Goal: Task Accomplishment & Management: Manage account settings

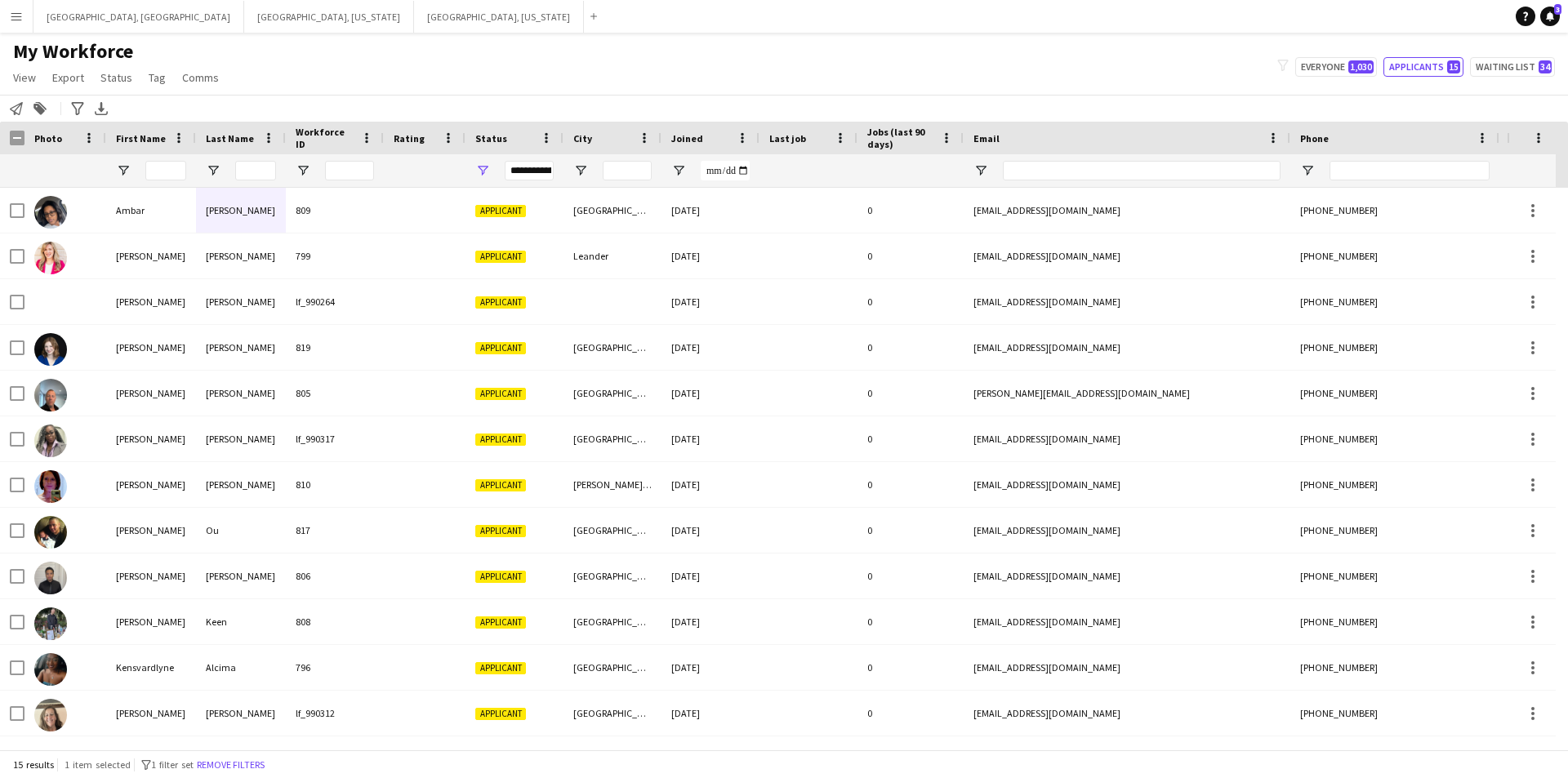
scroll to position [137, 0]
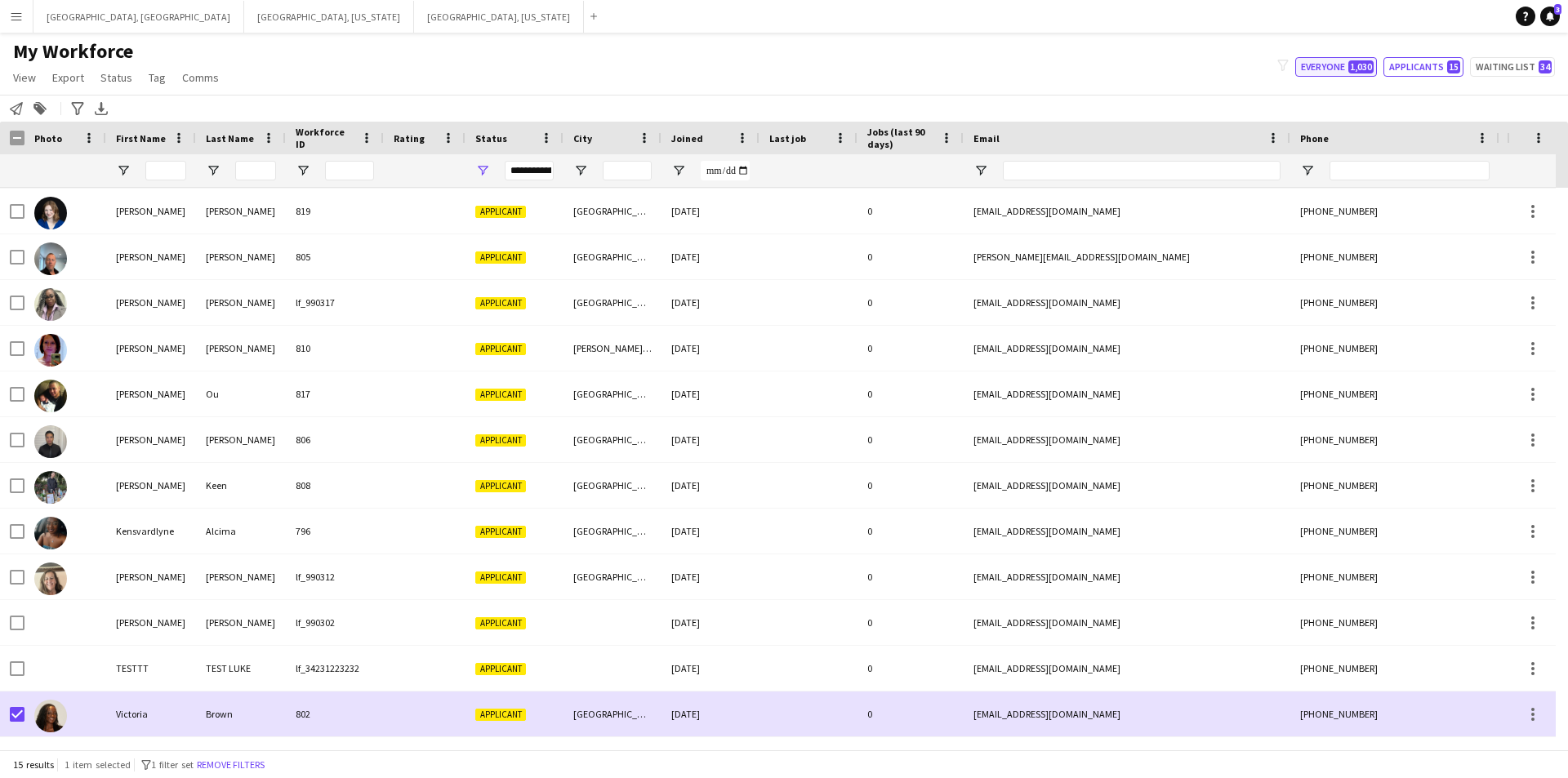
click at [1330, 64] on button "Everyone 1,030" at bounding box center [1335, 67] width 81 height 20
type input "**********"
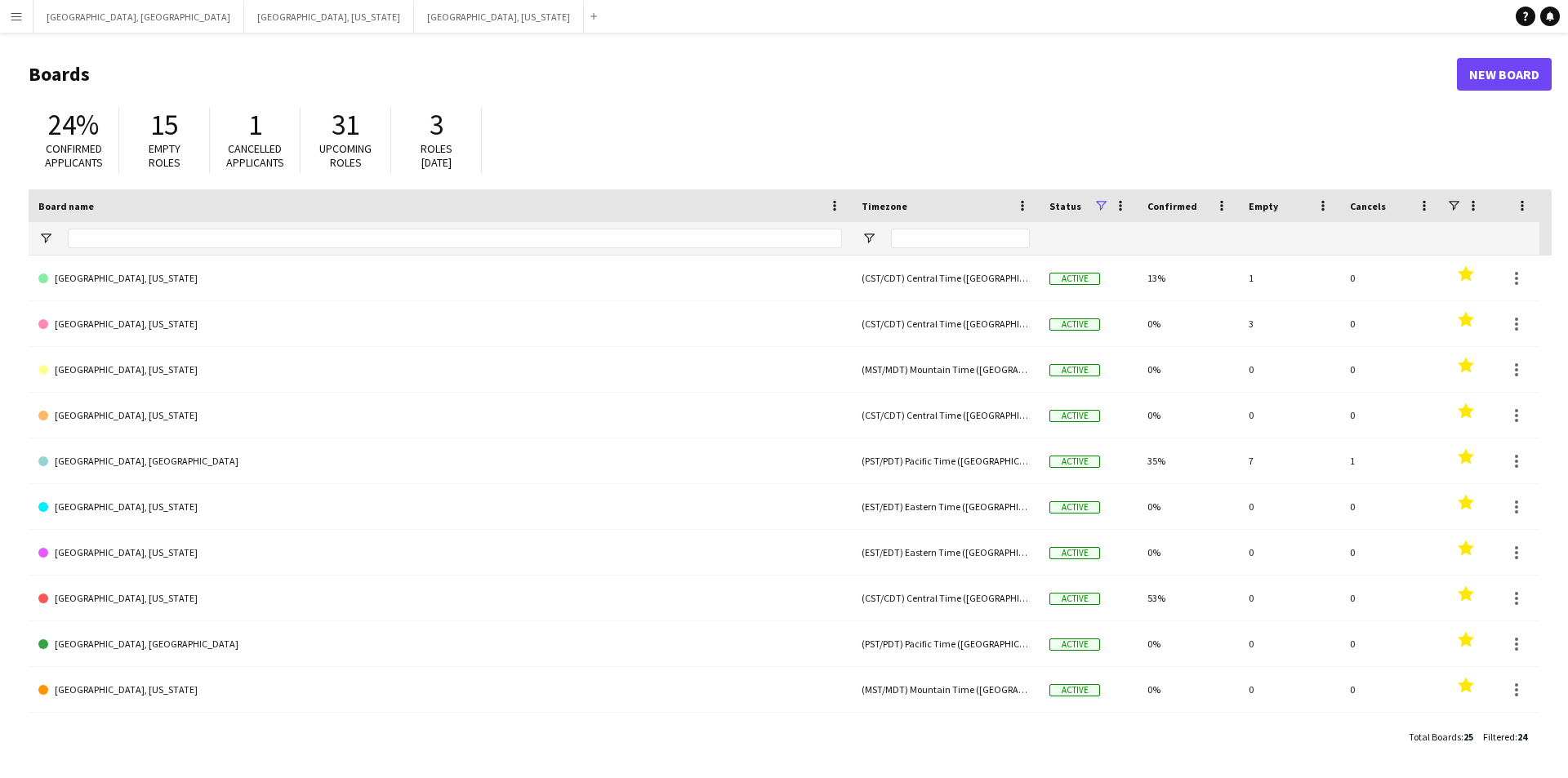
click at [7, 14] on button "Menu" at bounding box center [16, 16] width 32 height 32
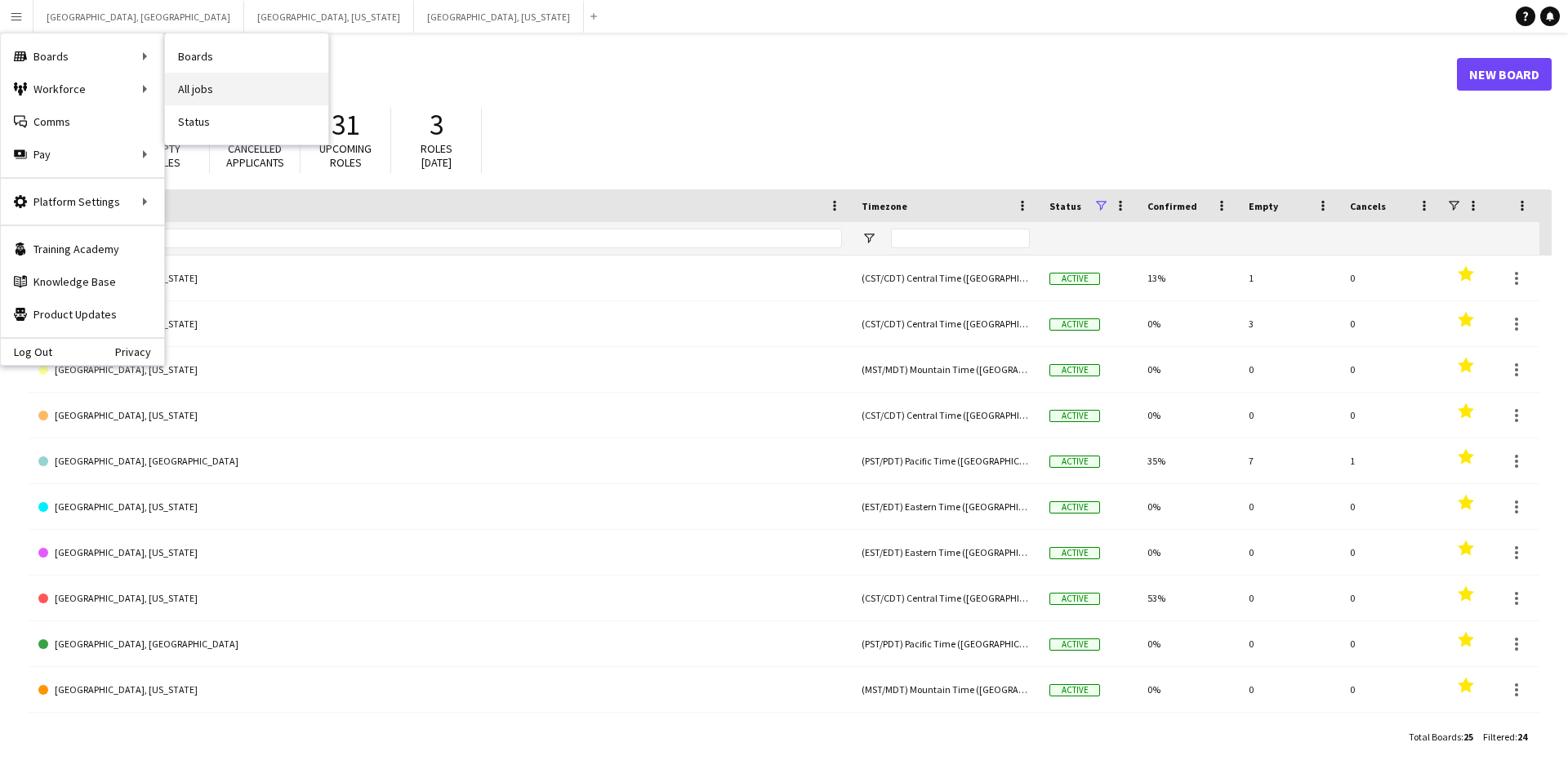
click at [200, 88] on link "All jobs" at bounding box center [247, 89] width 163 height 32
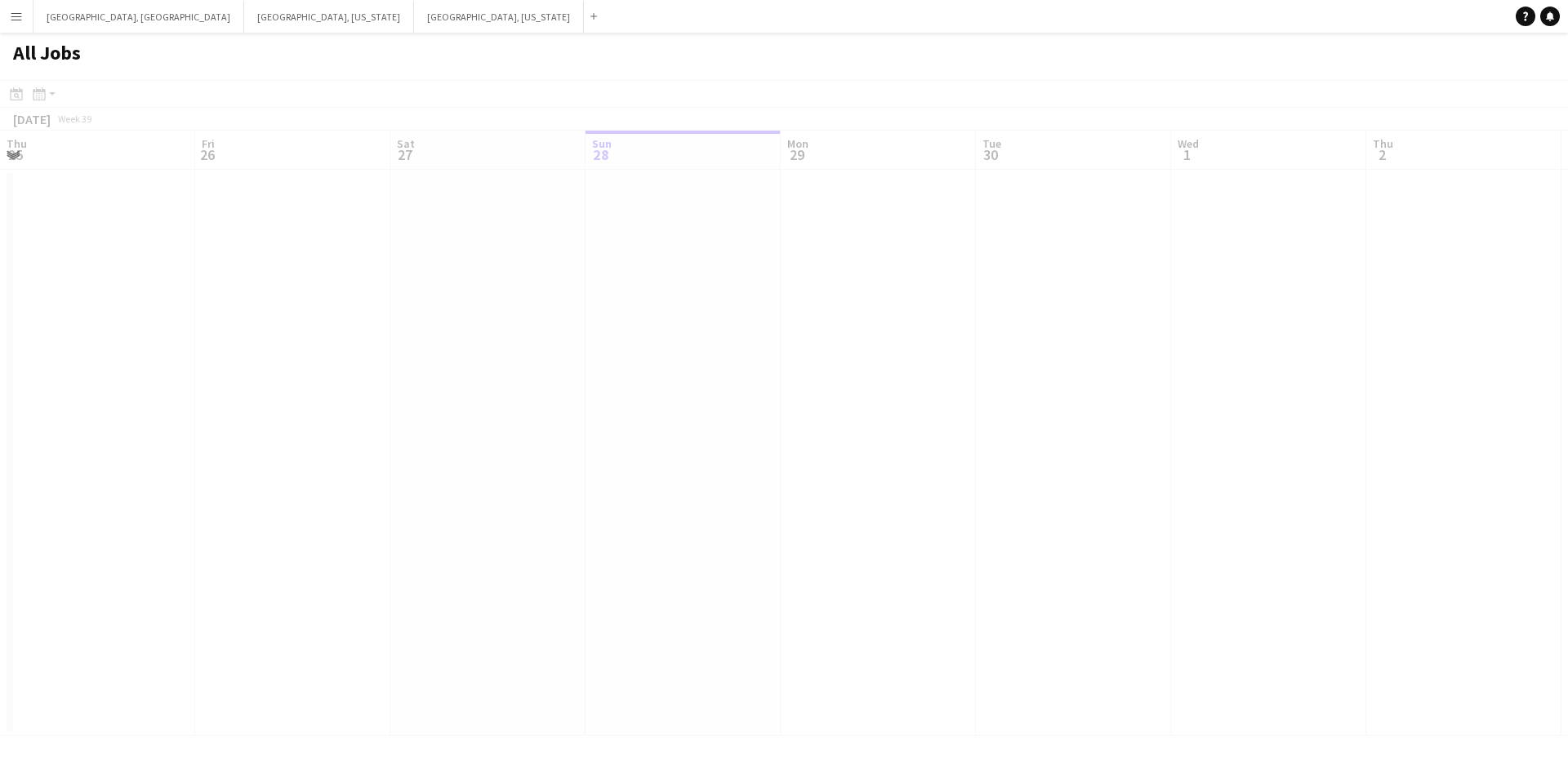
scroll to position [0, 391]
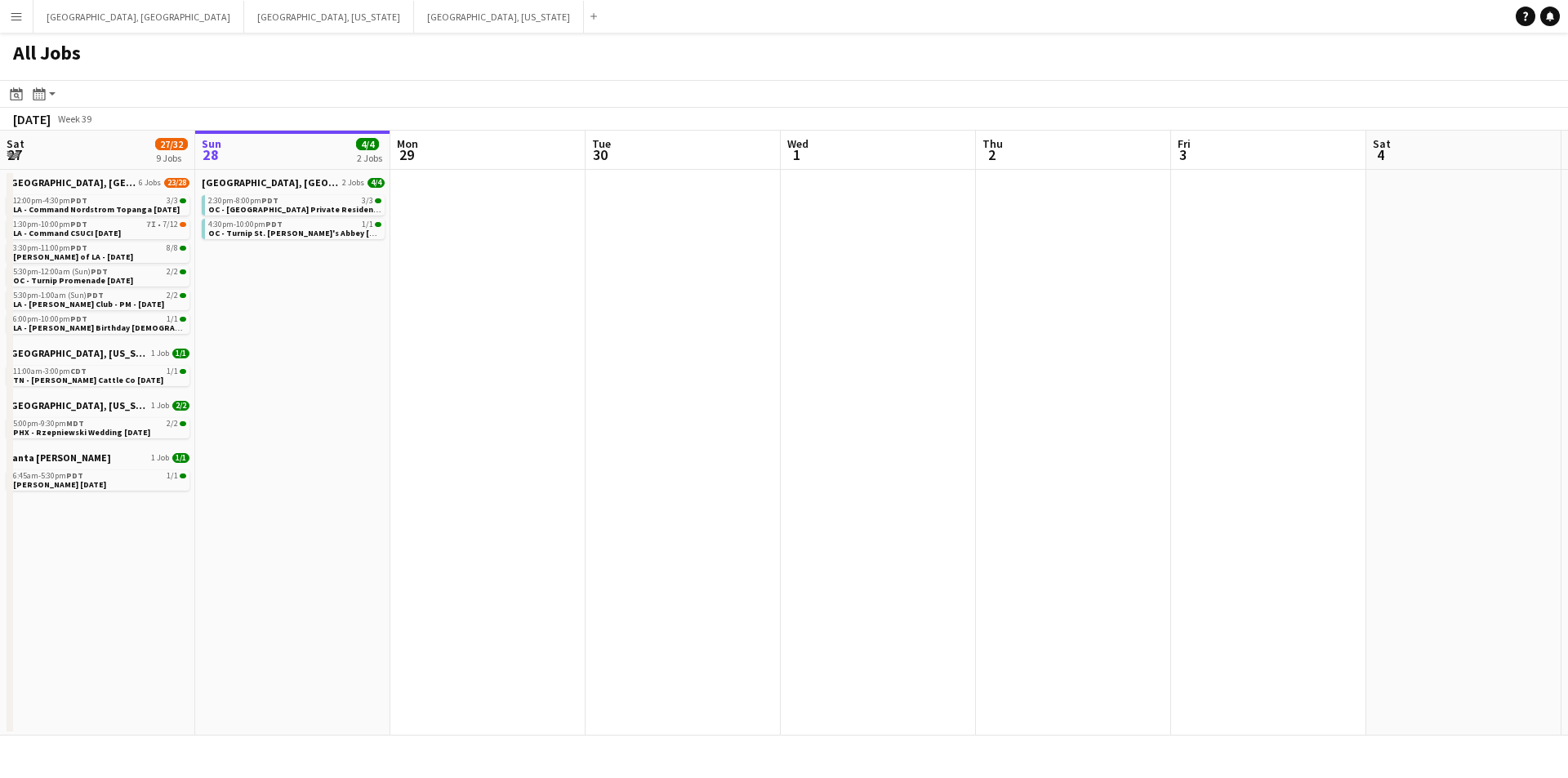
drag, startPoint x: 827, startPoint y: 544, endPoint x: 879, endPoint y: 544, distance: 52.0
click at [879, 544] on app-calendar-viewport "Thu 25 4/4 2 Jobs Fri 26 Sat 27 27/32 9 Jobs Sun 28 4/4 2 Jobs Mon 29 Tue 30 We…" at bounding box center [784, 433] width 1568 height 605
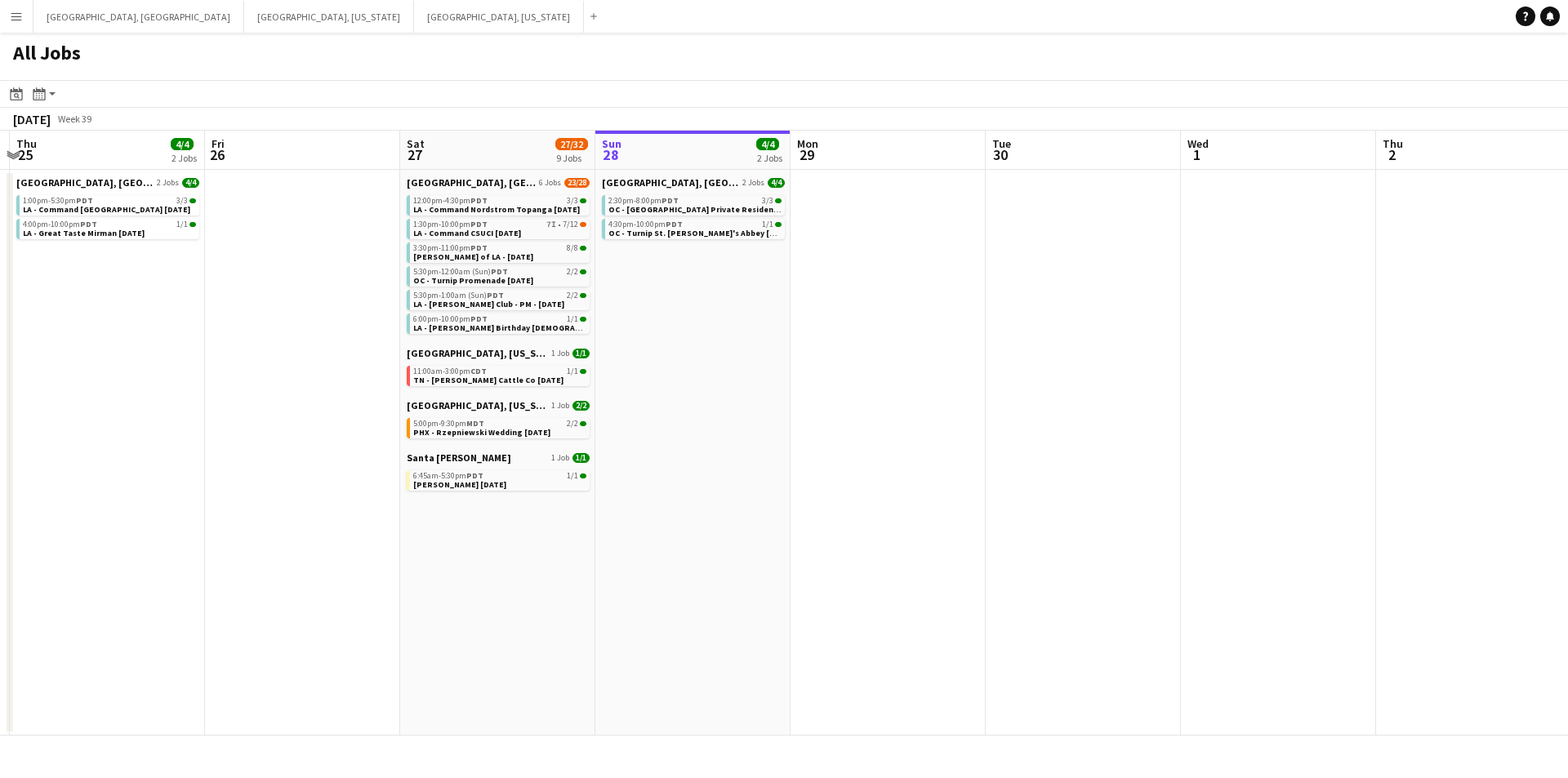
click at [949, 574] on app-all-jobs "All Jobs Date picker [DATE] [DATE] [DATE] M [DATE] T [DATE] W [DATE] T [DATE] F…" at bounding box center [784, 384] width 1568 height 703
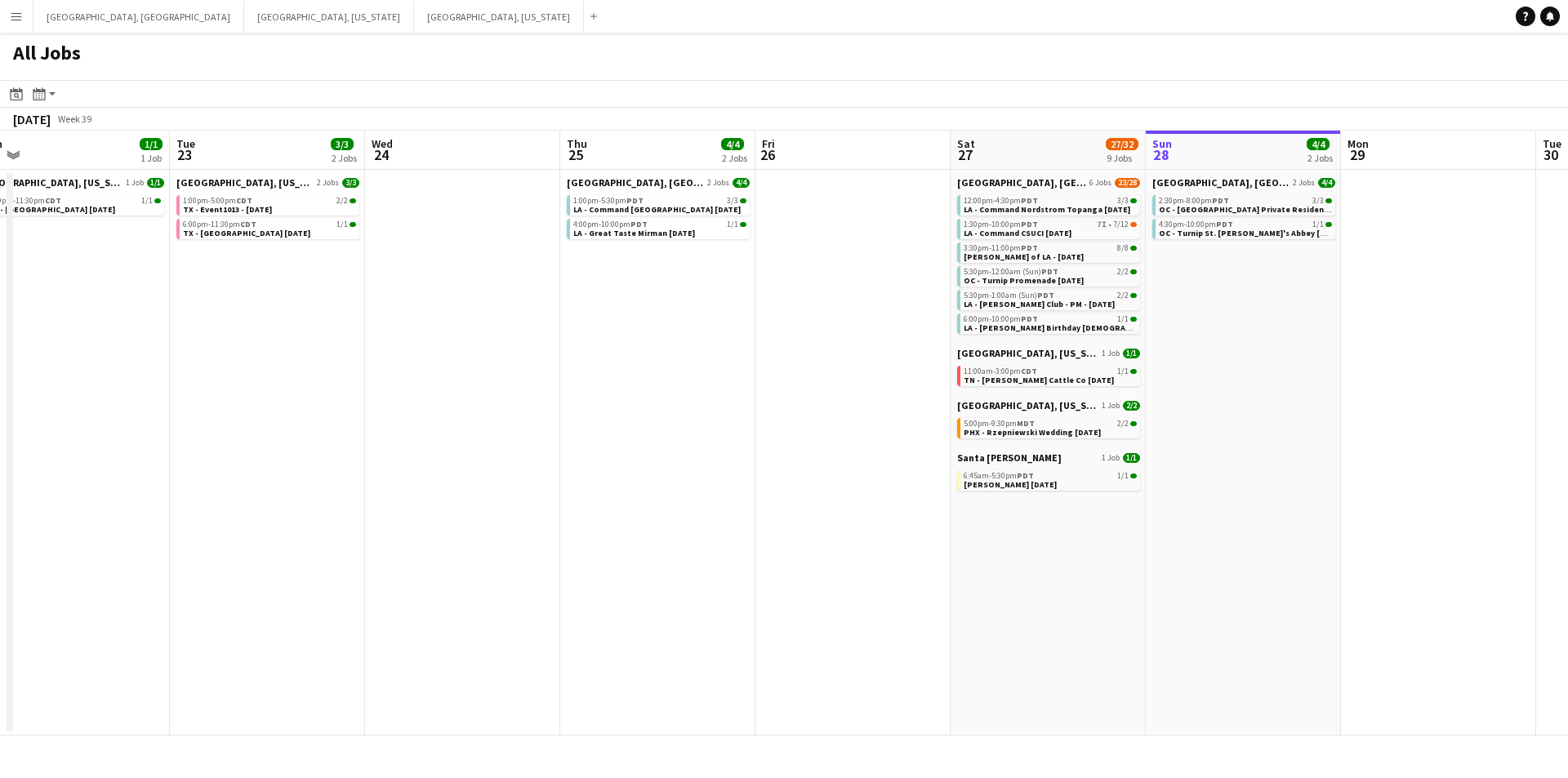
scroll to position [0, 417]
drag, startPoint x: 614, startPoint y: 593, endPoint x: 913, endPoint y: 587, distance: 299.1
click at [913, 587] on app-calendar-viewport "Sat 20 37/47 10 Jobs Sun 21 Mon 22 1/1 1 Job Tue 23 3/3 2 Jobs Wed 24 Thu 25 4/…" at bounding box center [784, 433] width 1568 height 605
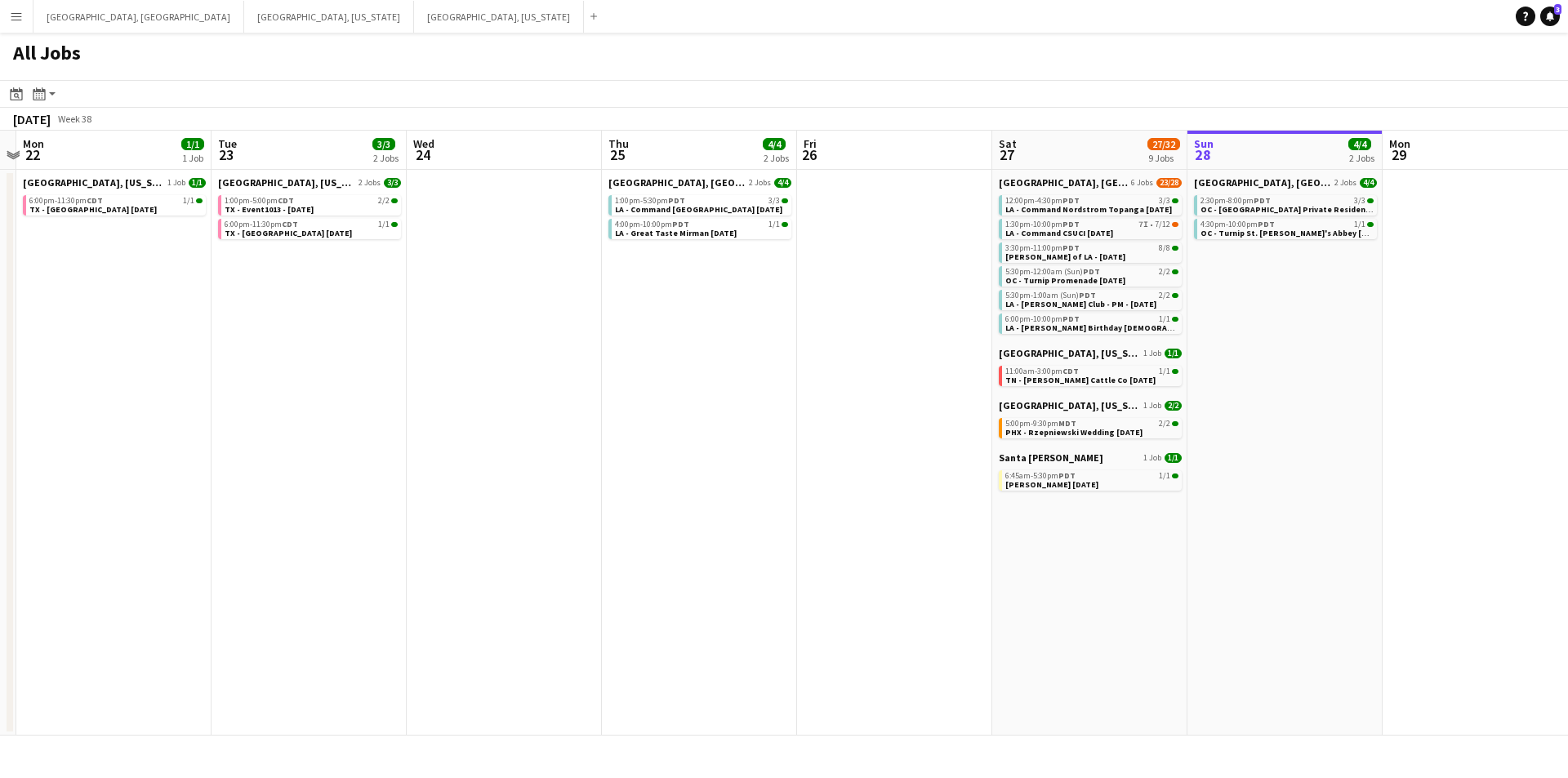
scroll to position [0, 379]
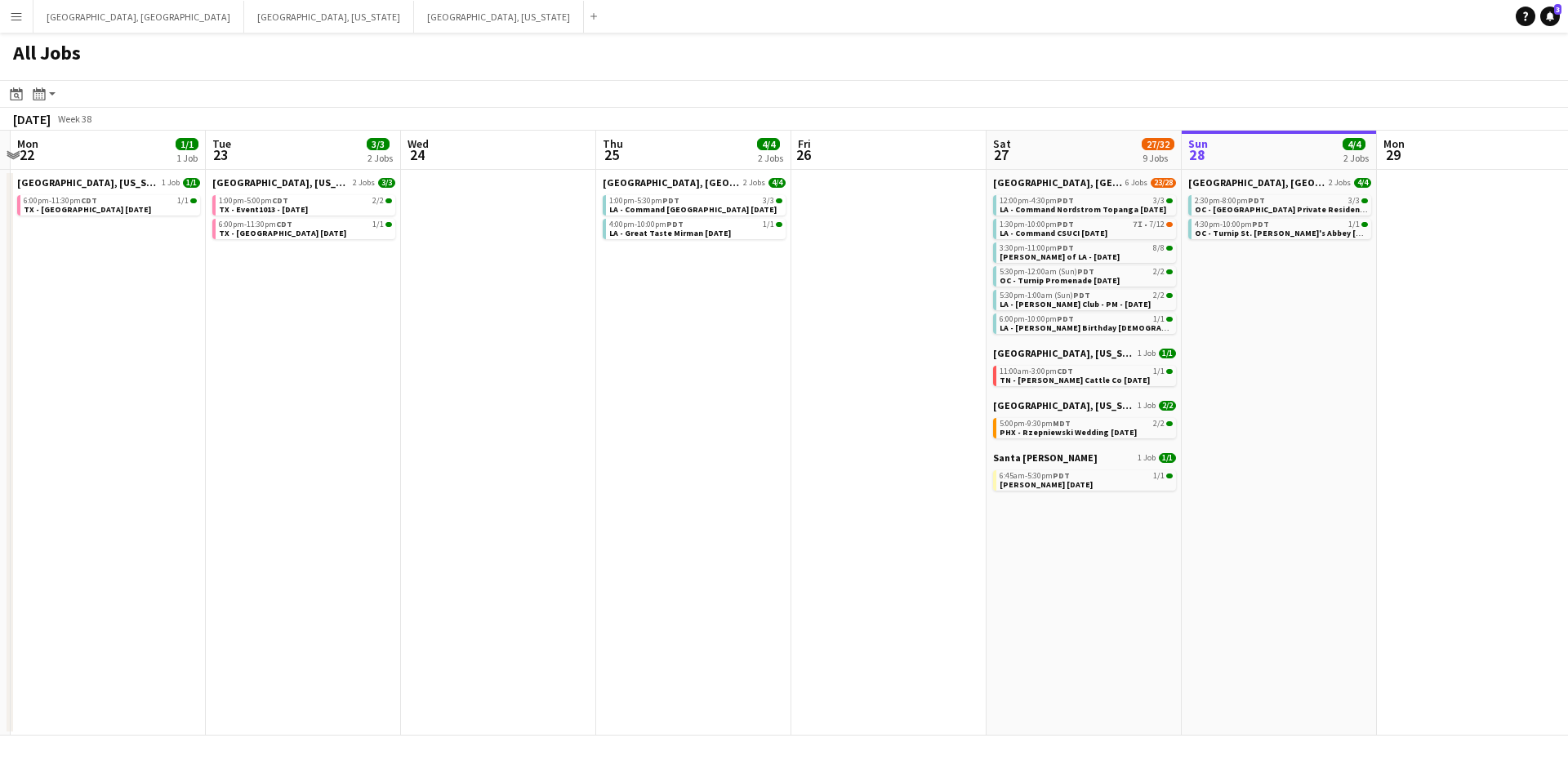
drag, startPoint x: 751, startPoint y: 370, endPoint x: 788, endPoint y: 367, distance: 37.1
click at [788, 367] on app-calendar-viewport "Sat 20 37/47 10 Jobs Sun 21 Mon 22 1/1 1 Job Tue 23 3/3 2 Jobs Wed 24 Thu 25 4/…" at bounding box center [784, 433] width 1568 height 605
click at [715, 201] on div "1:00pm-5:30pm PDT 3/3" at bounding box center [696, 201] width 173 height 9
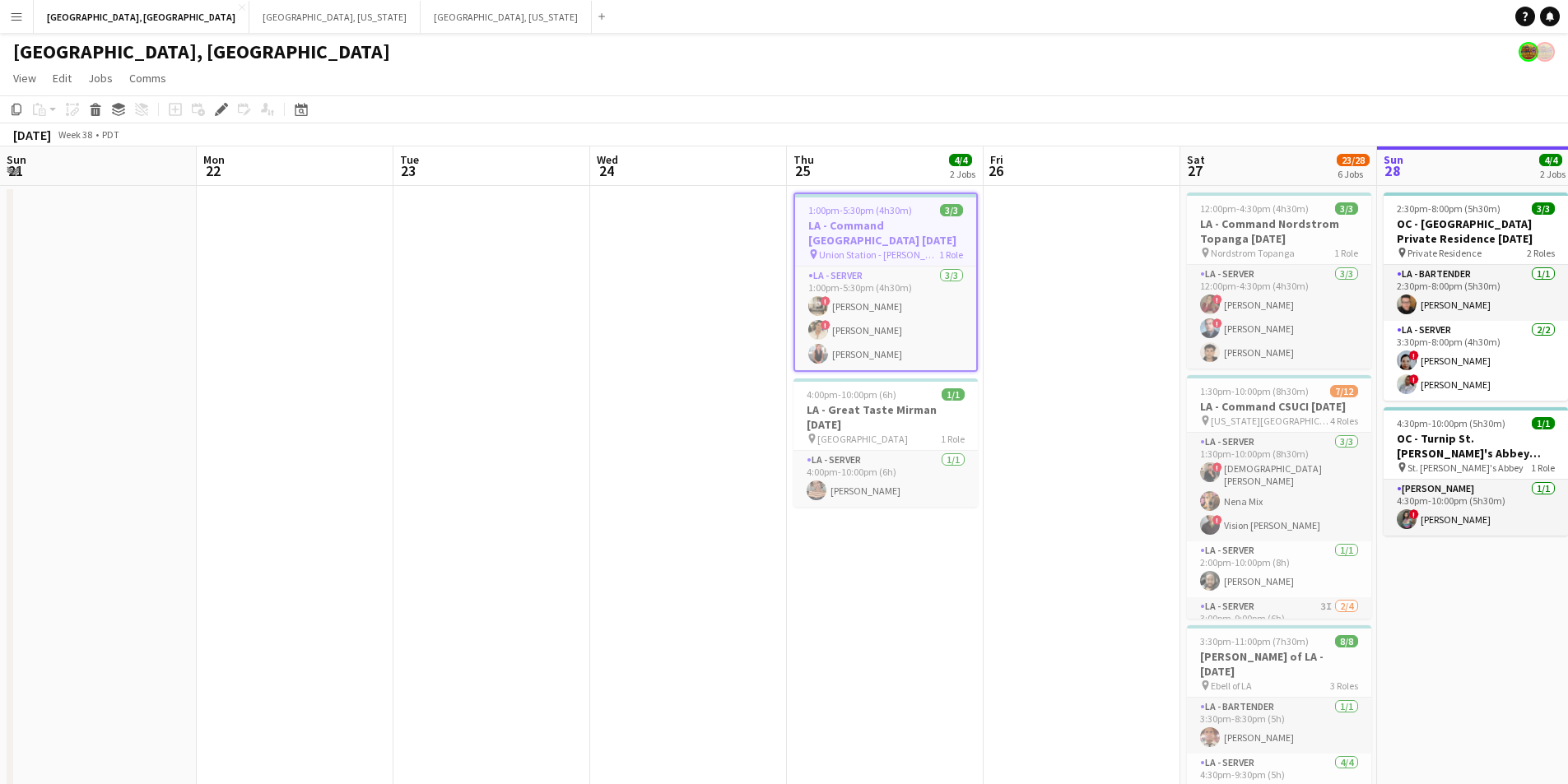
scroll to position [0, 566]
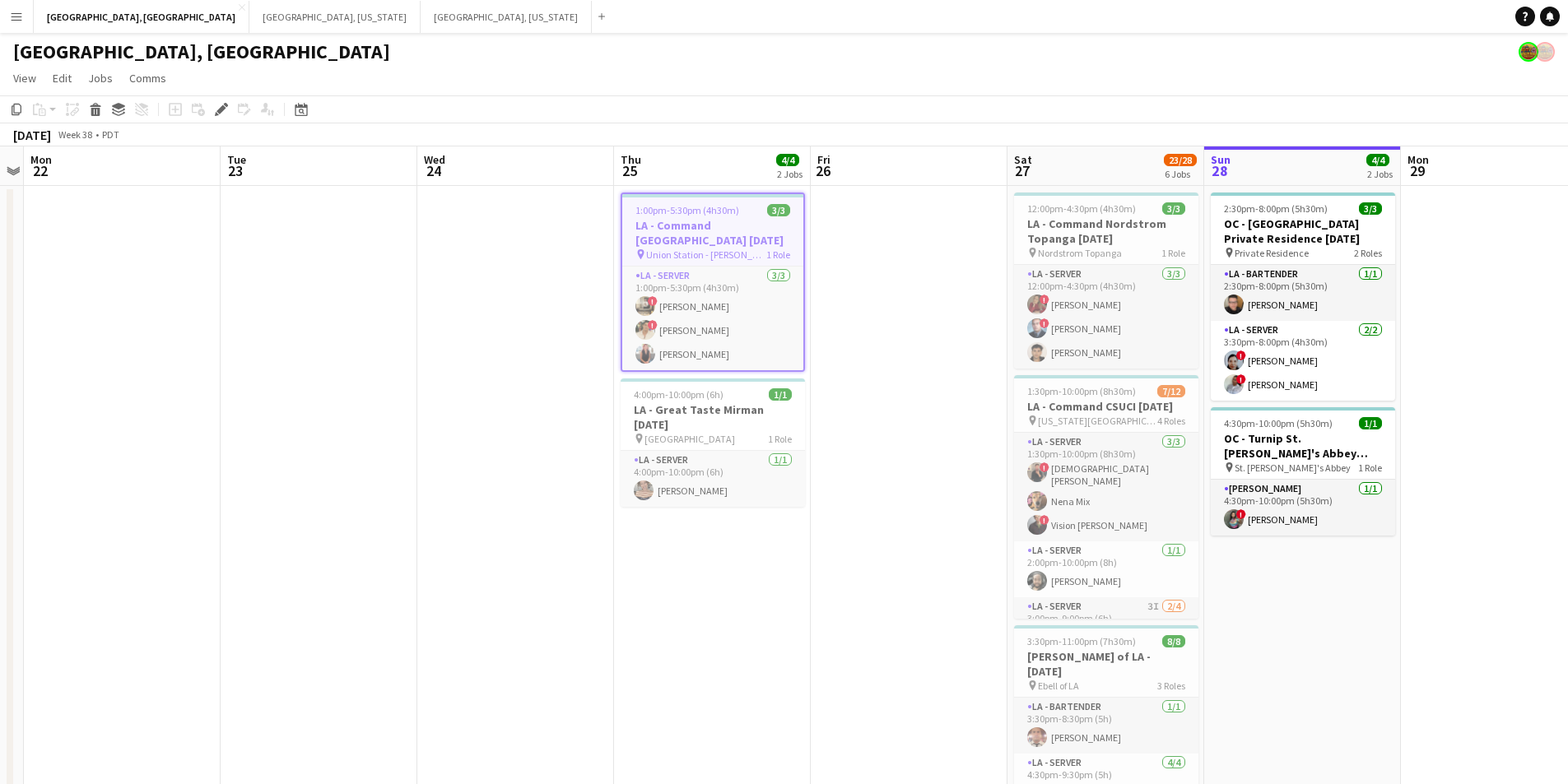
click at [724, 237] on h3 "LA - Command [GEOGRAPHIC_DATA] [DATE]" at bounding box center [713, 232] width 181 height 30
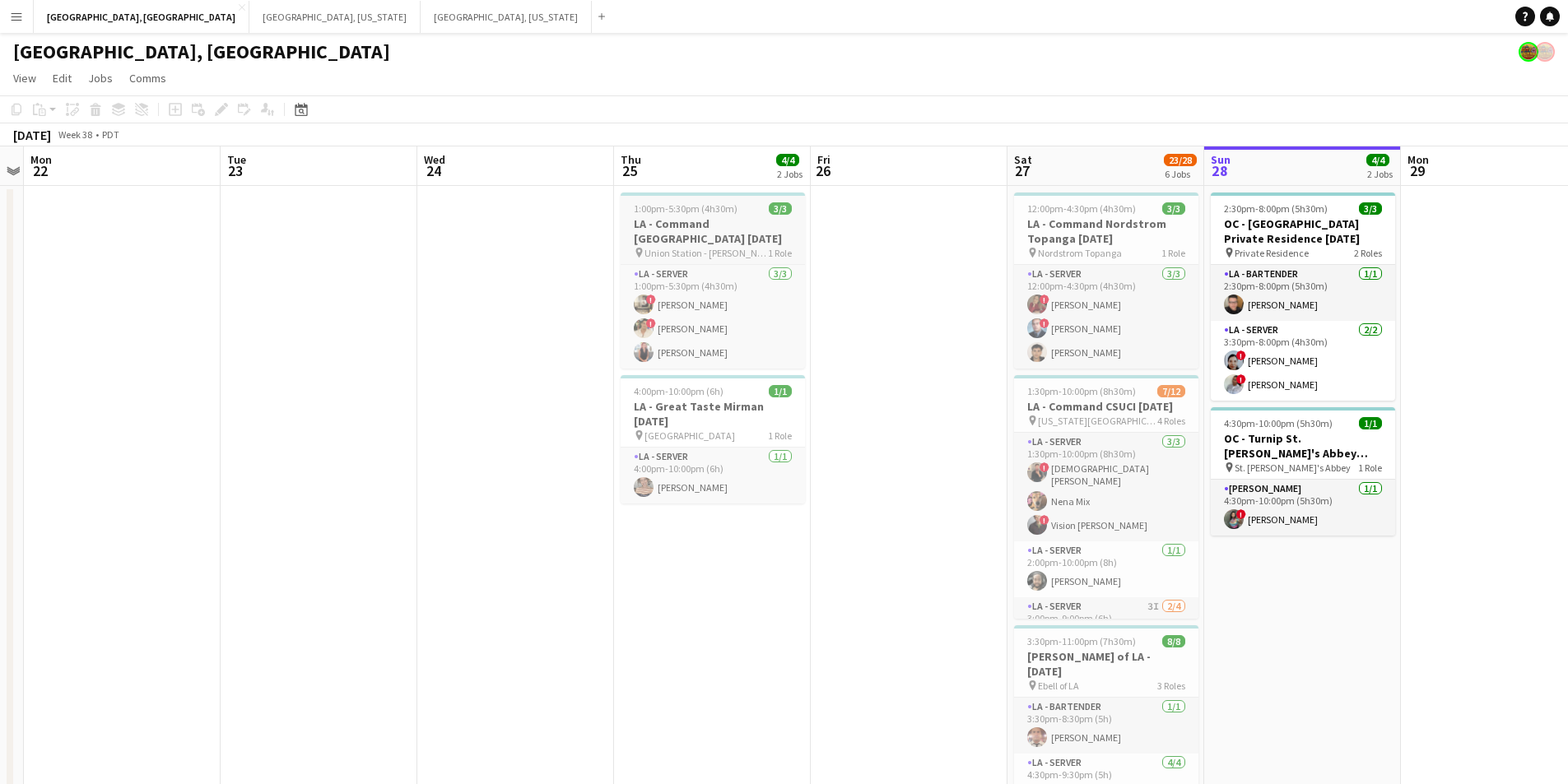
click at [712, 204] on span "1:00pm-5:30pm (4h30m)" at bounding box center [686, 208] width 104 height 13
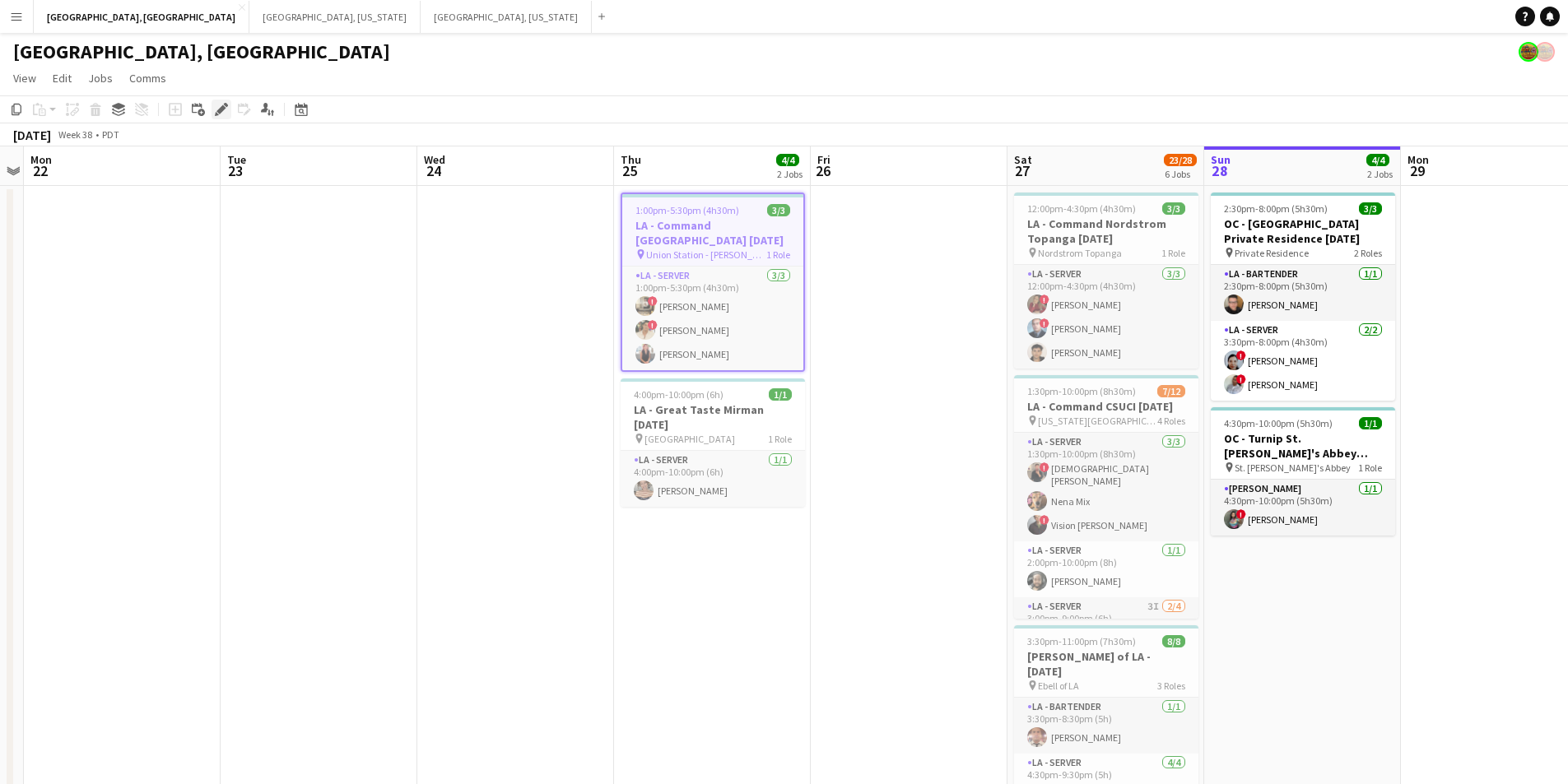
click at [224, 106] on icon "Edit" at bounding box center [222, 110] width 13 height 13
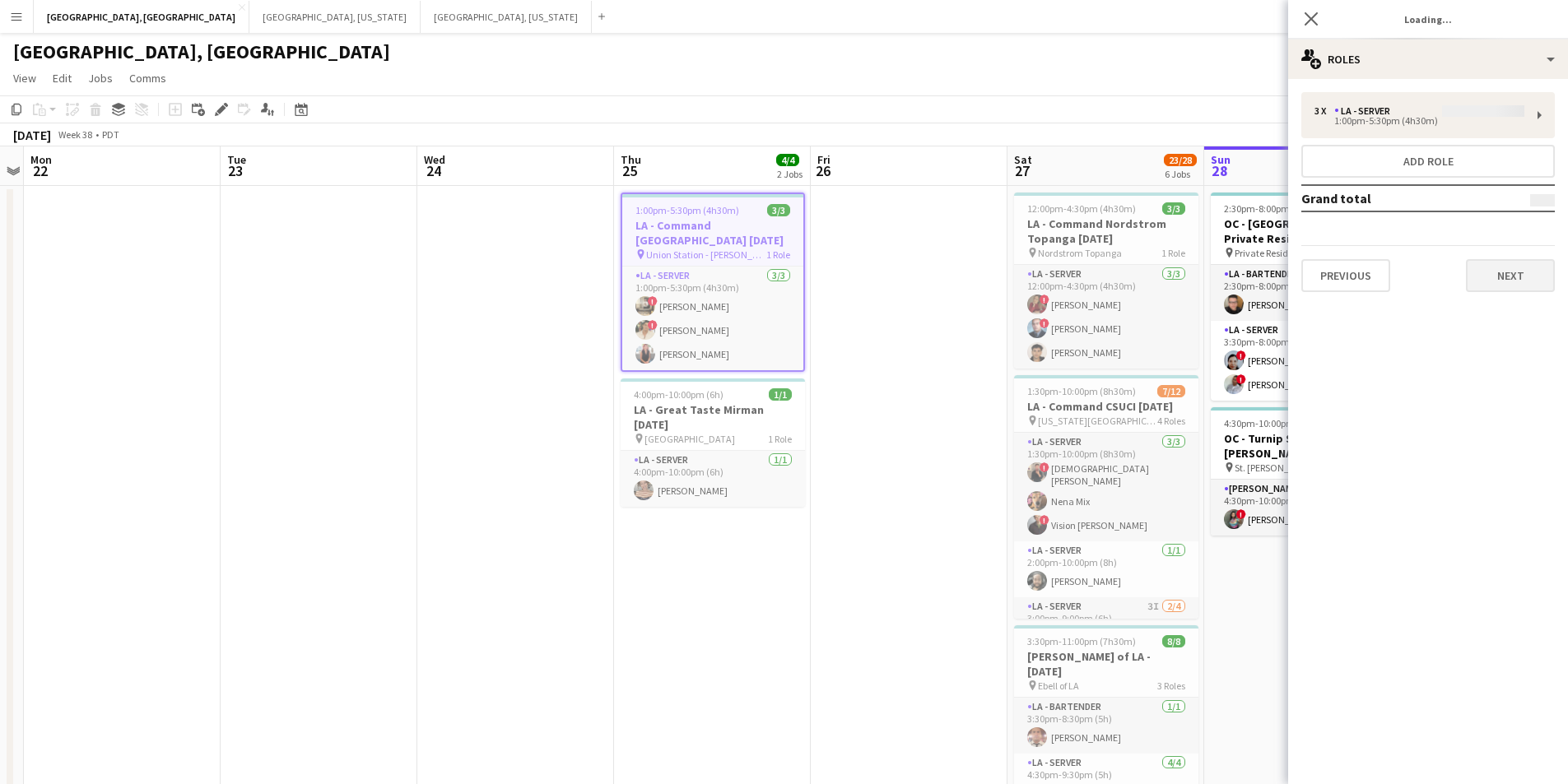
type input "**********"
click at [1477, 279] on button "Next" at bounding box center [1510, 275] width 89 height 33
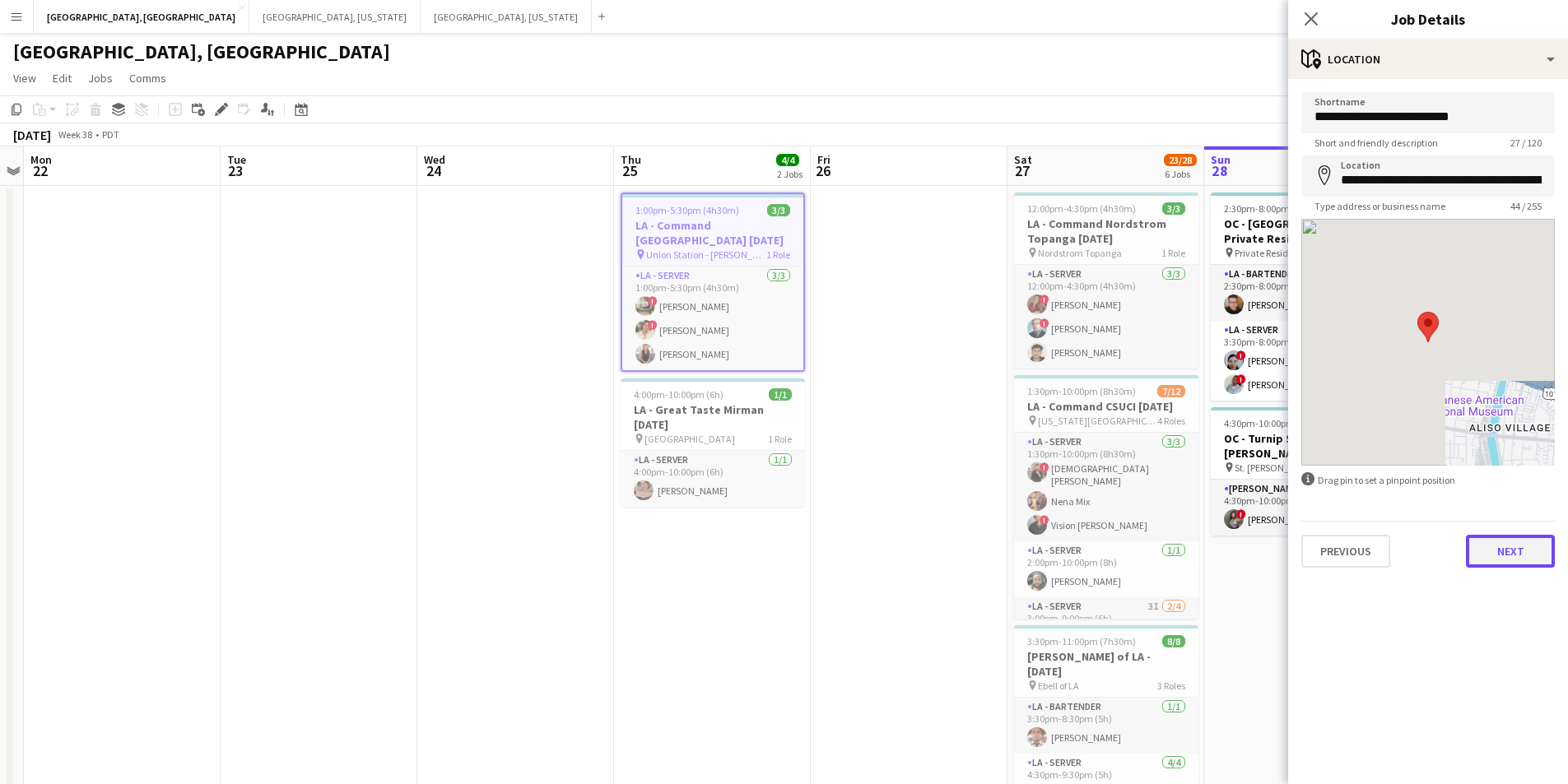
click at [1518, 549] on button "Next" at bounding box center [1510, 552] width 89 height 33
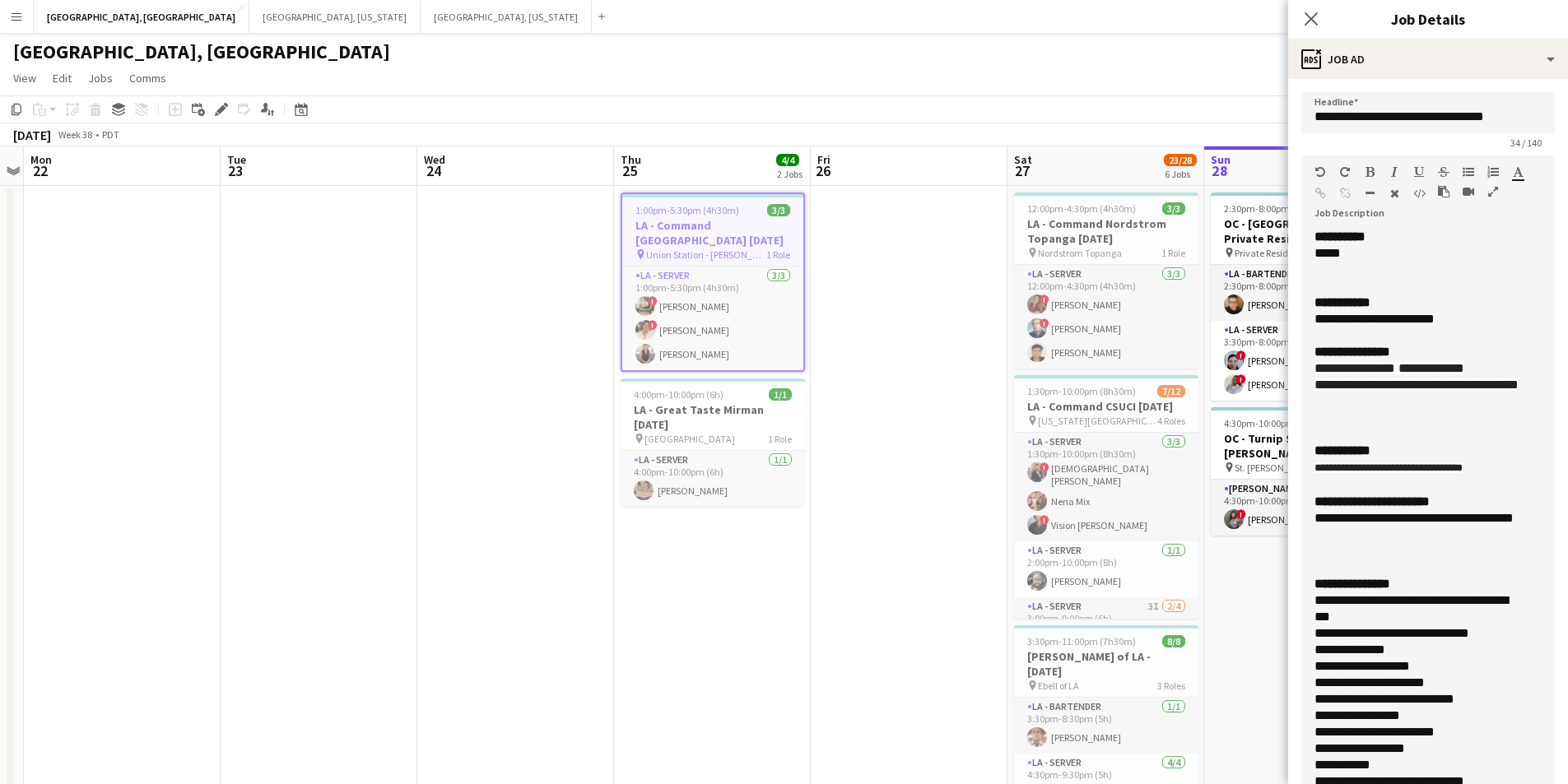
drag, startPoint x: 1538, startPoint y: 323, endPoint x: 1548, endPoint y: 779, distance: 456.1
click at [1549, 784] on html "Menu Boards Boards Boards All jobs Status Workforce Workforce My Workforce Recr…" at bounding box center [784, 680] width 1568 height 1360
click at [1297, 24] on div "Close pop-in" at bounding box center [1312, 18] width 46 height 38
click at [1317, 20] on icon "Close pop-in" at bounding box center [1311, 18] width 15 height 15
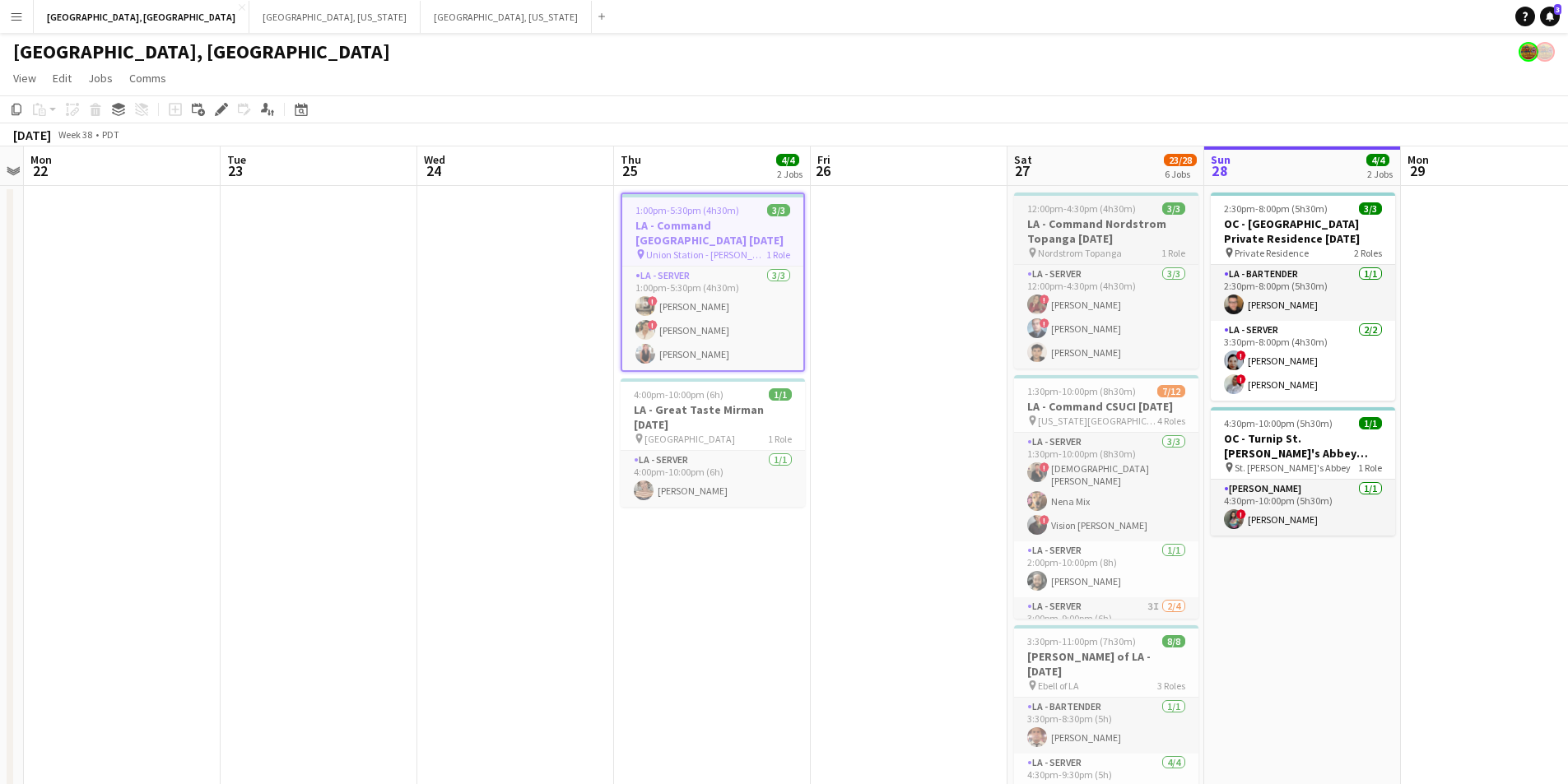
click at [1072, 236] on h3 "LA - Command Nordstrom Topanga [DATE]" at bounding box center [1106, 231] width 184 height 30
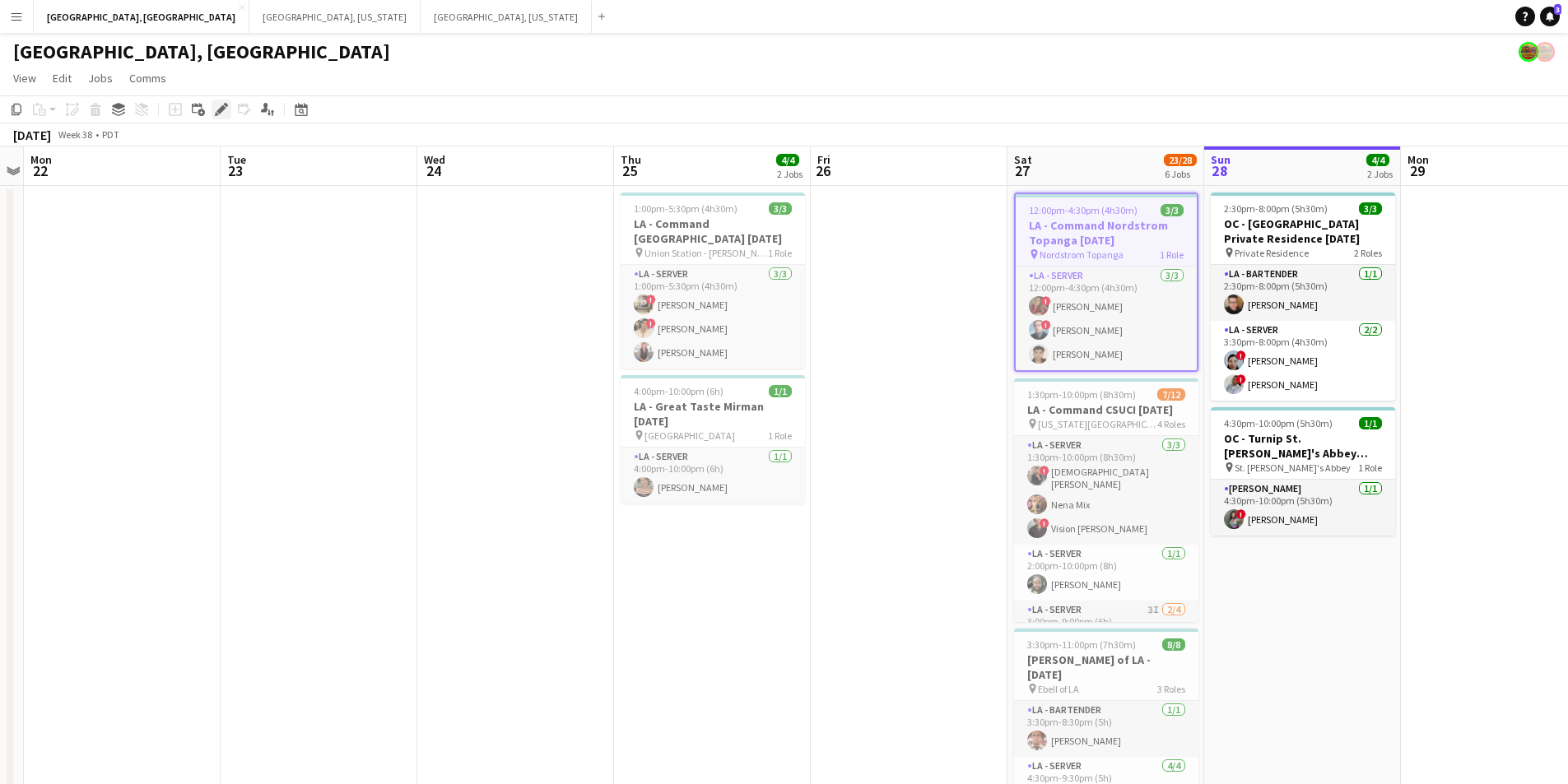
click at [223, 107] on icon at bounding box center [221, 109] width 9 height 9
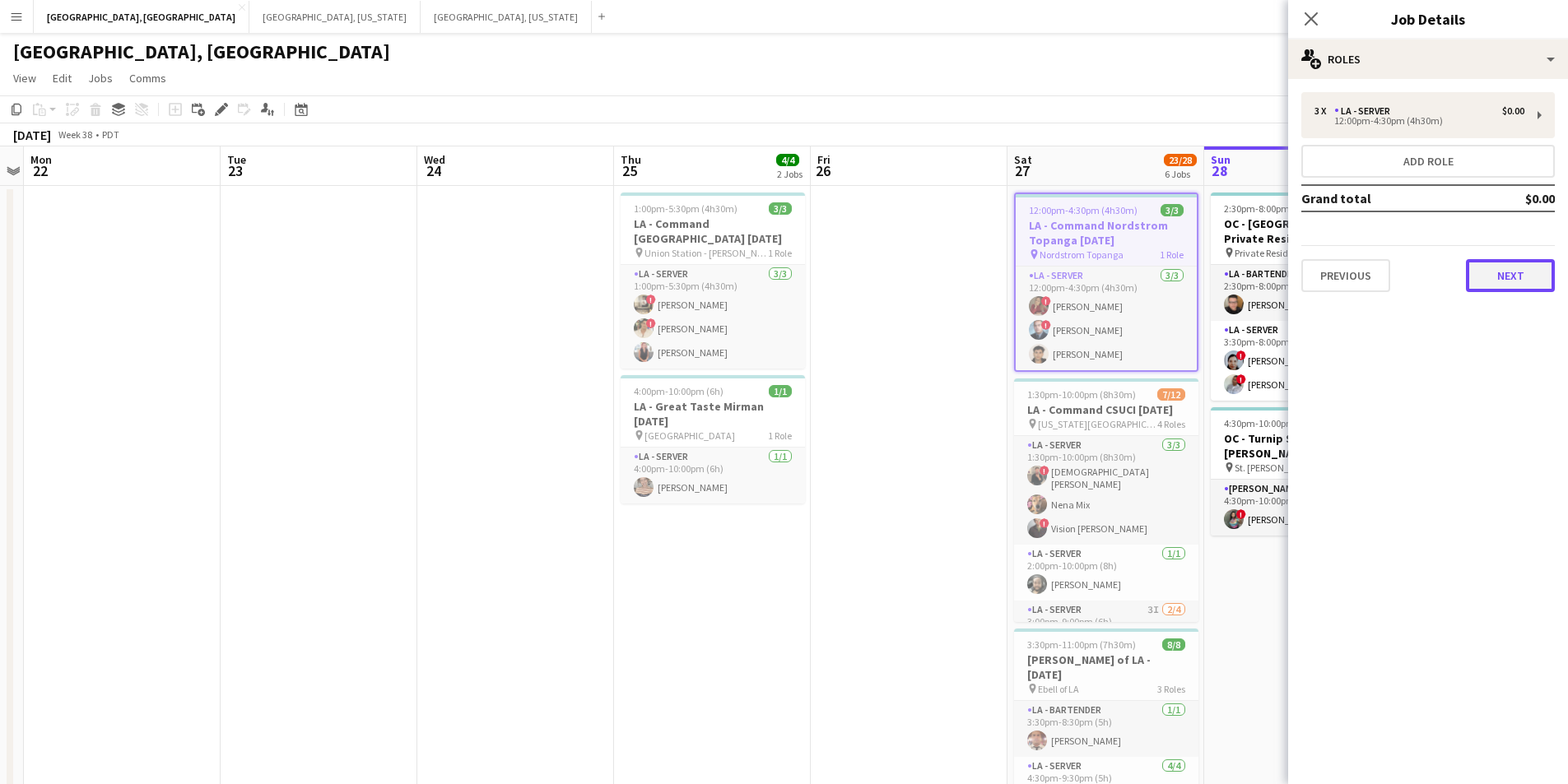
click at [1523, 275] on button "Next" at bounding box center [1510, 275] width 89 height 33
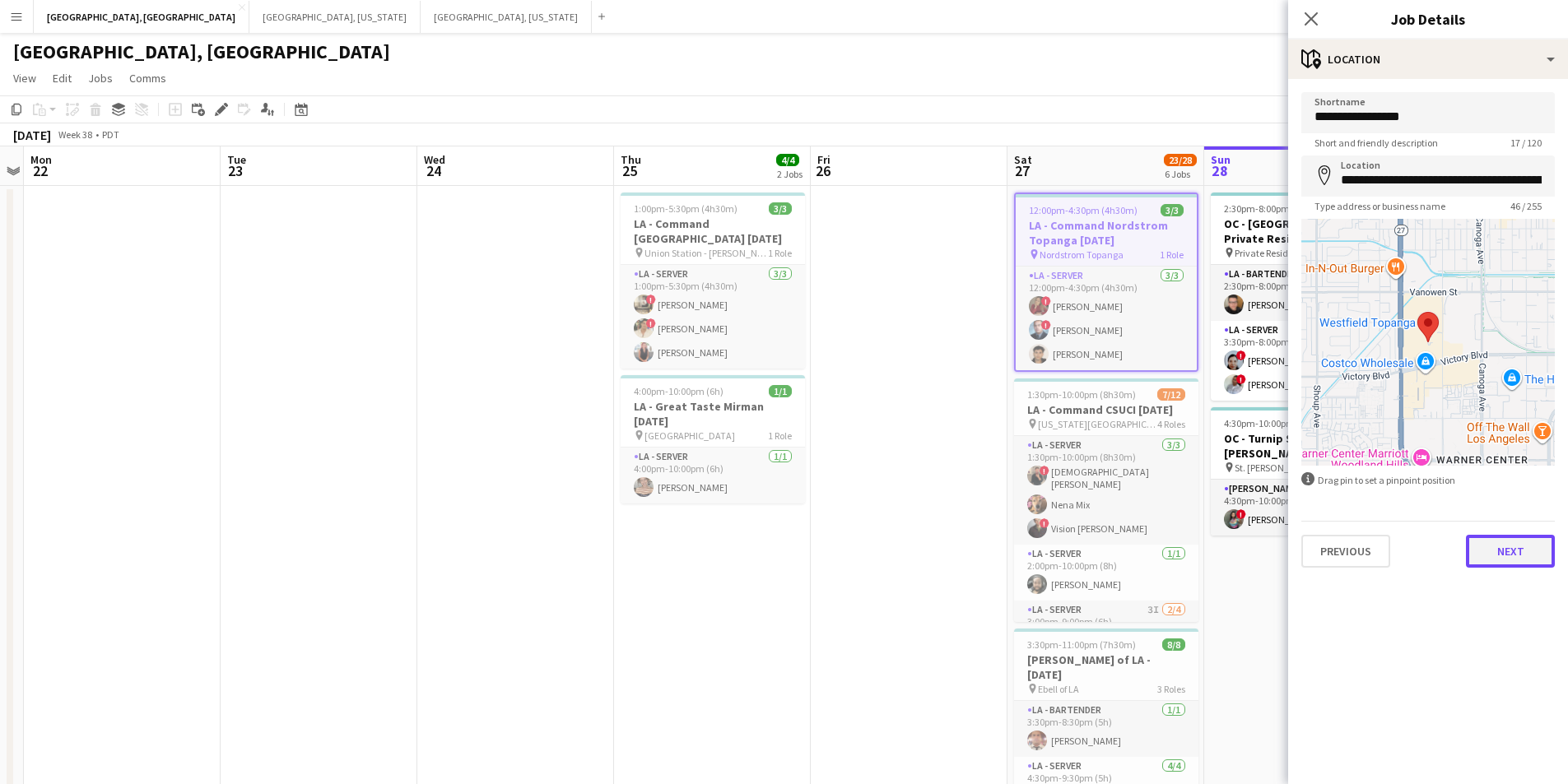
click at [1514, 541] on button "Next" at bounding box center [1510, 552] width 89 height 33
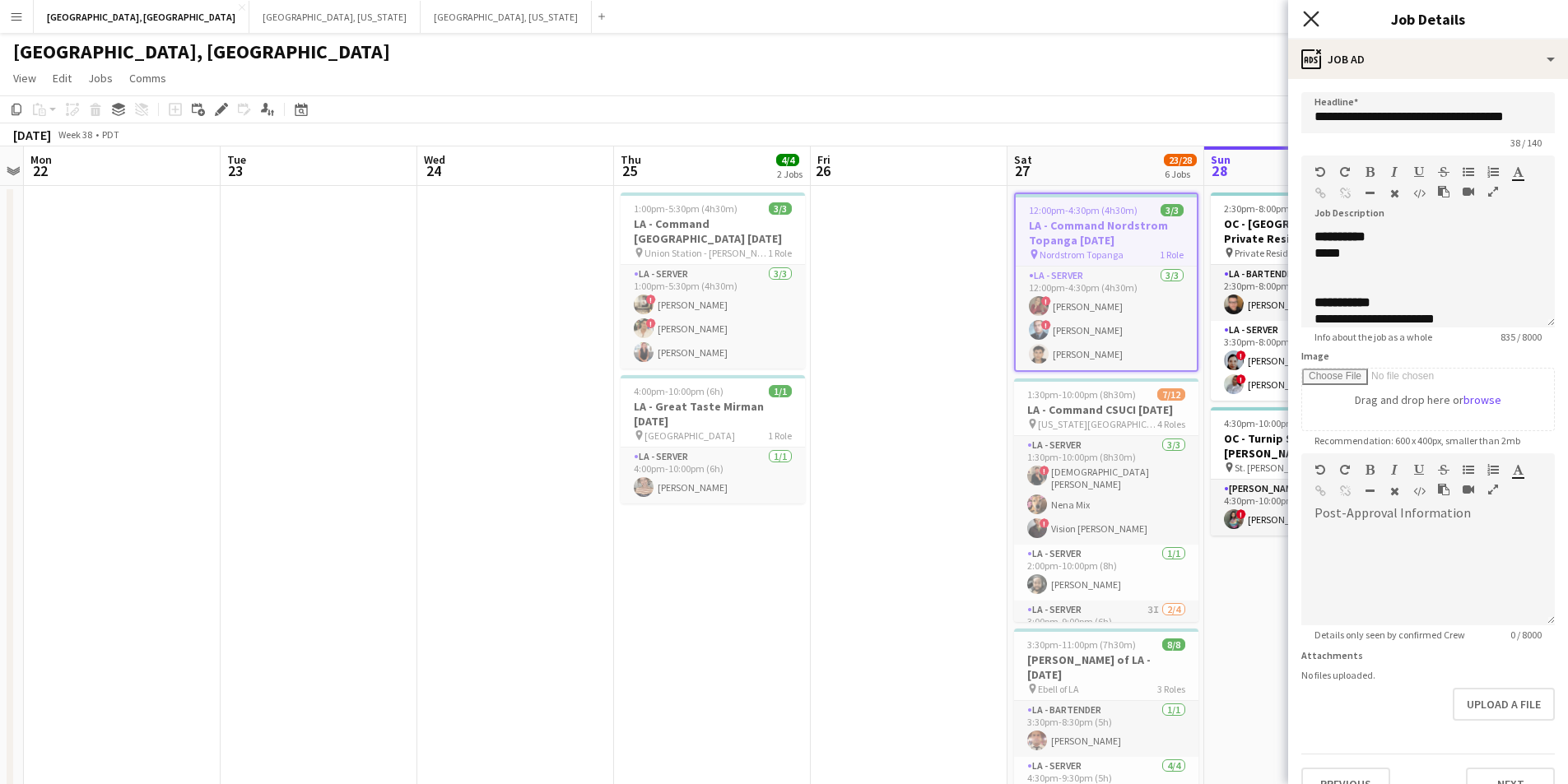
click at [1313, 19] on icon "Close pop-in" at bounding box center [1311, 18] width 15 height 15
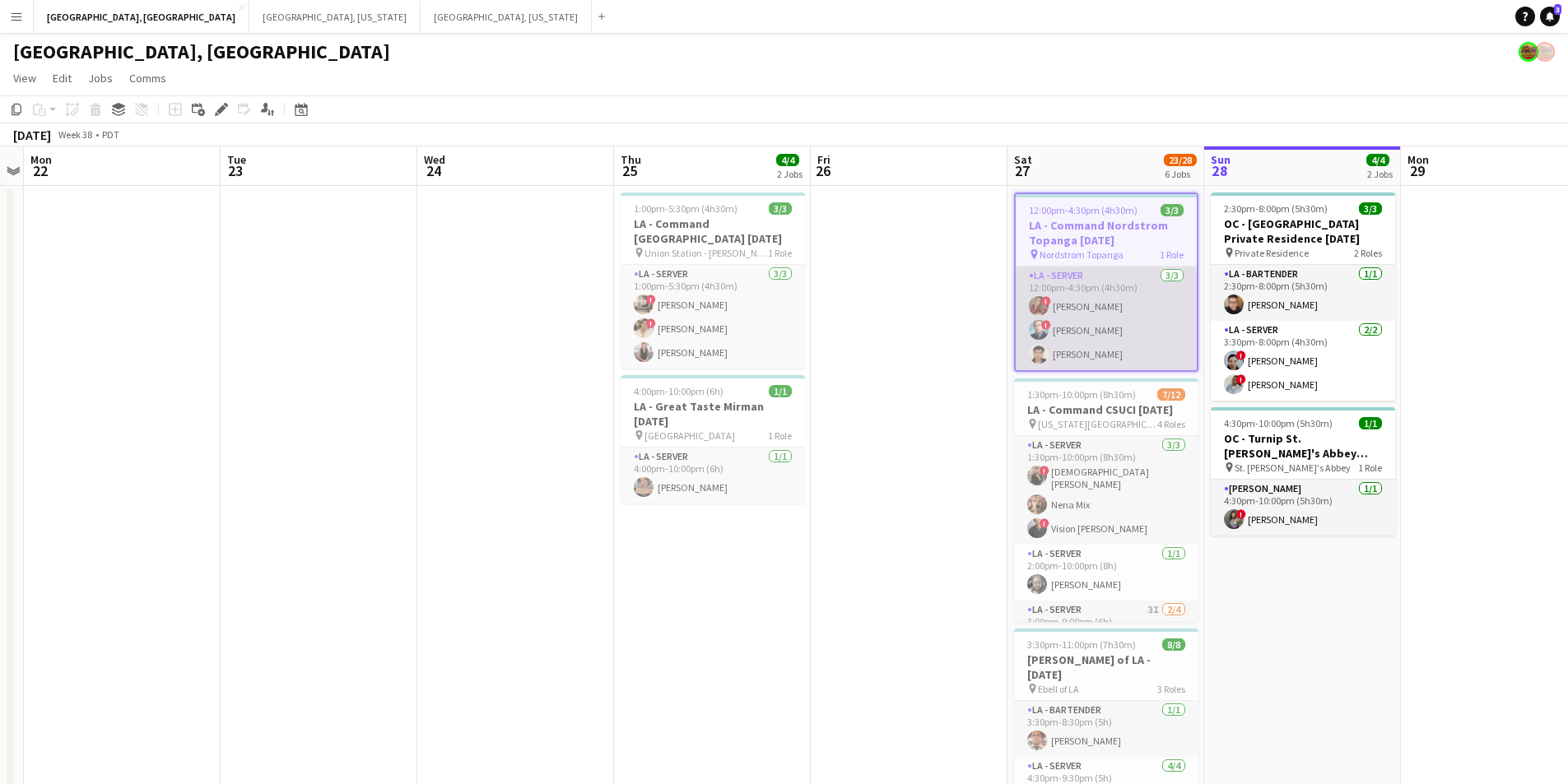
click at [1129, 303] on app-card-role "LA - Server 3/3 12:00pm-4:30pm (4h30m) ! Kristina Vo ! Edwin Segovia Jeremy Zep…" at bounding box center [1107, 319] width 181 height 104
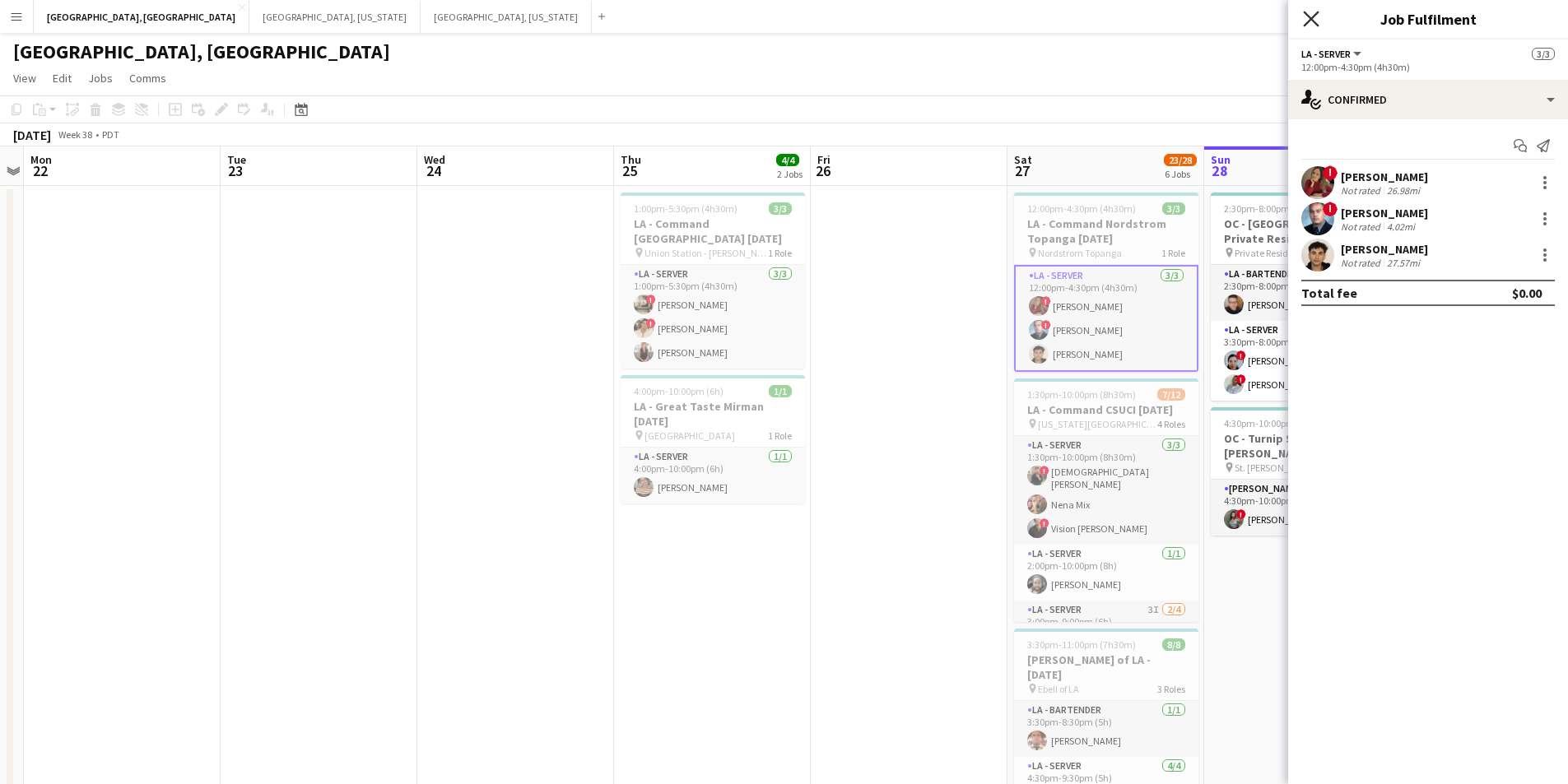
click at [1311, 18] on icon at bounding box center [1311, 18] width 15 height 15
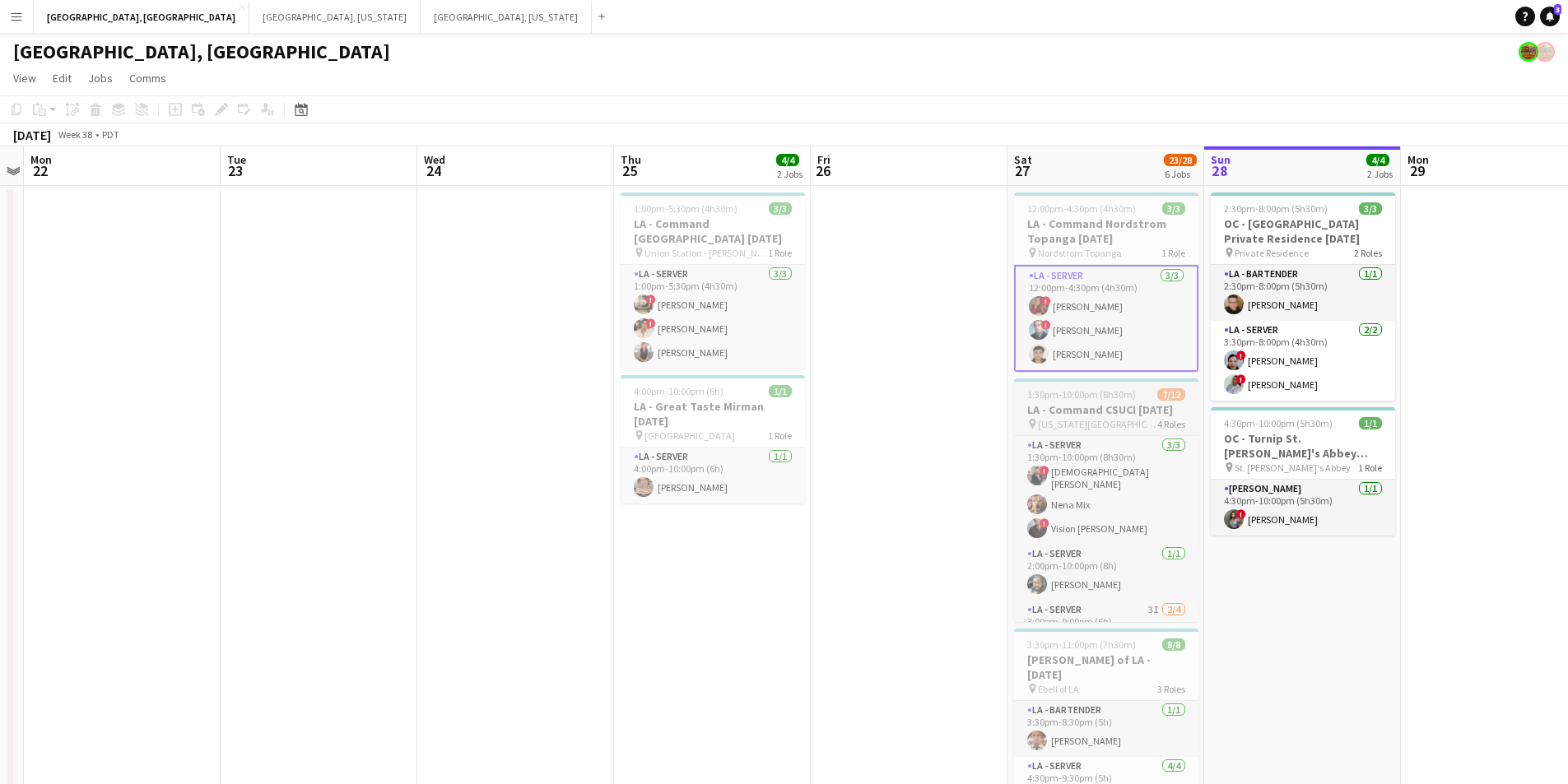
click at [1068, 419] on span "California State University Channel Islands" at bounding box center [1098, 424] width 119 height 13
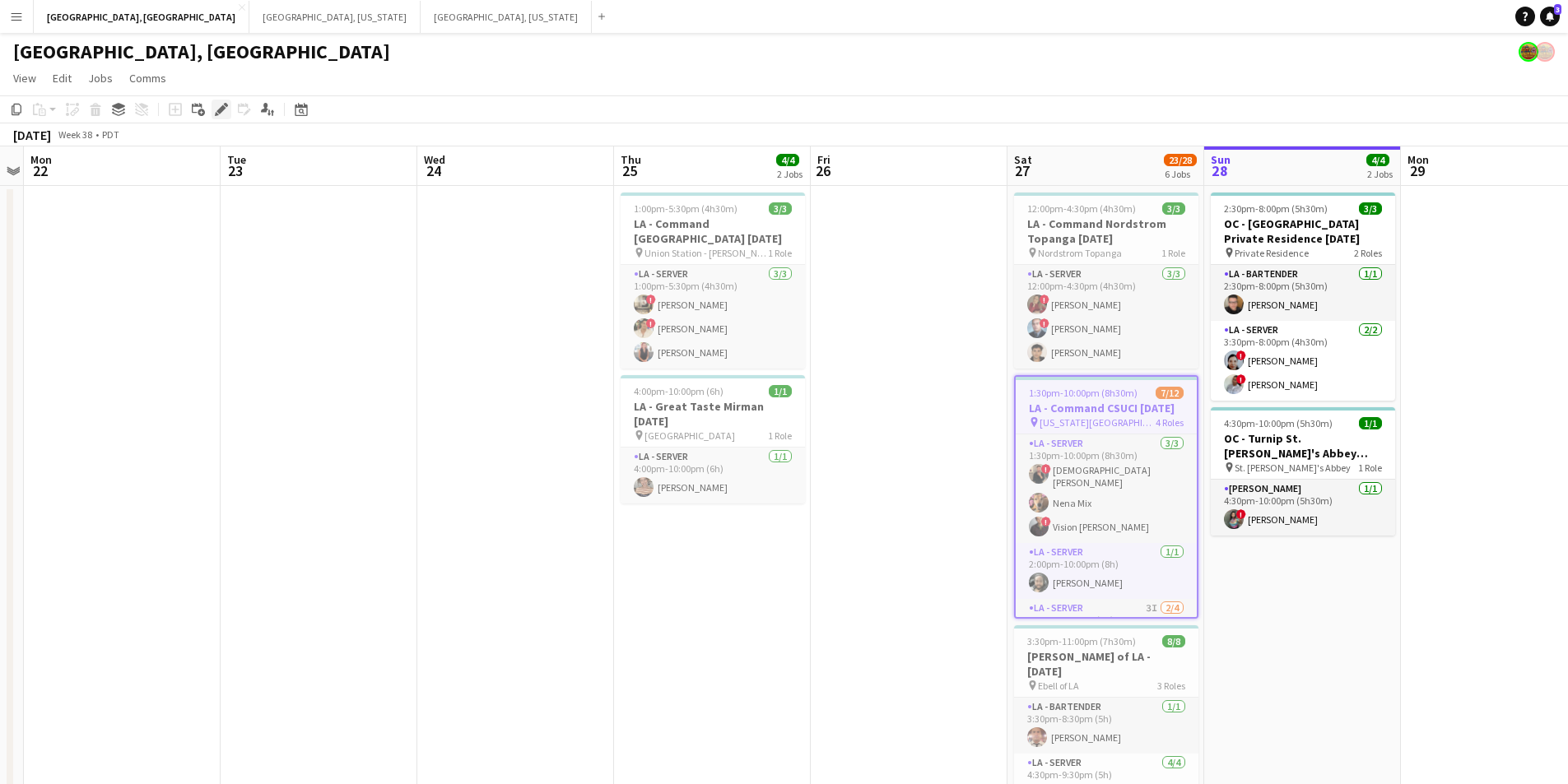
click at [226, 105] on icon at bounding box center [225, 105] width 4 height 4
type input "**********"
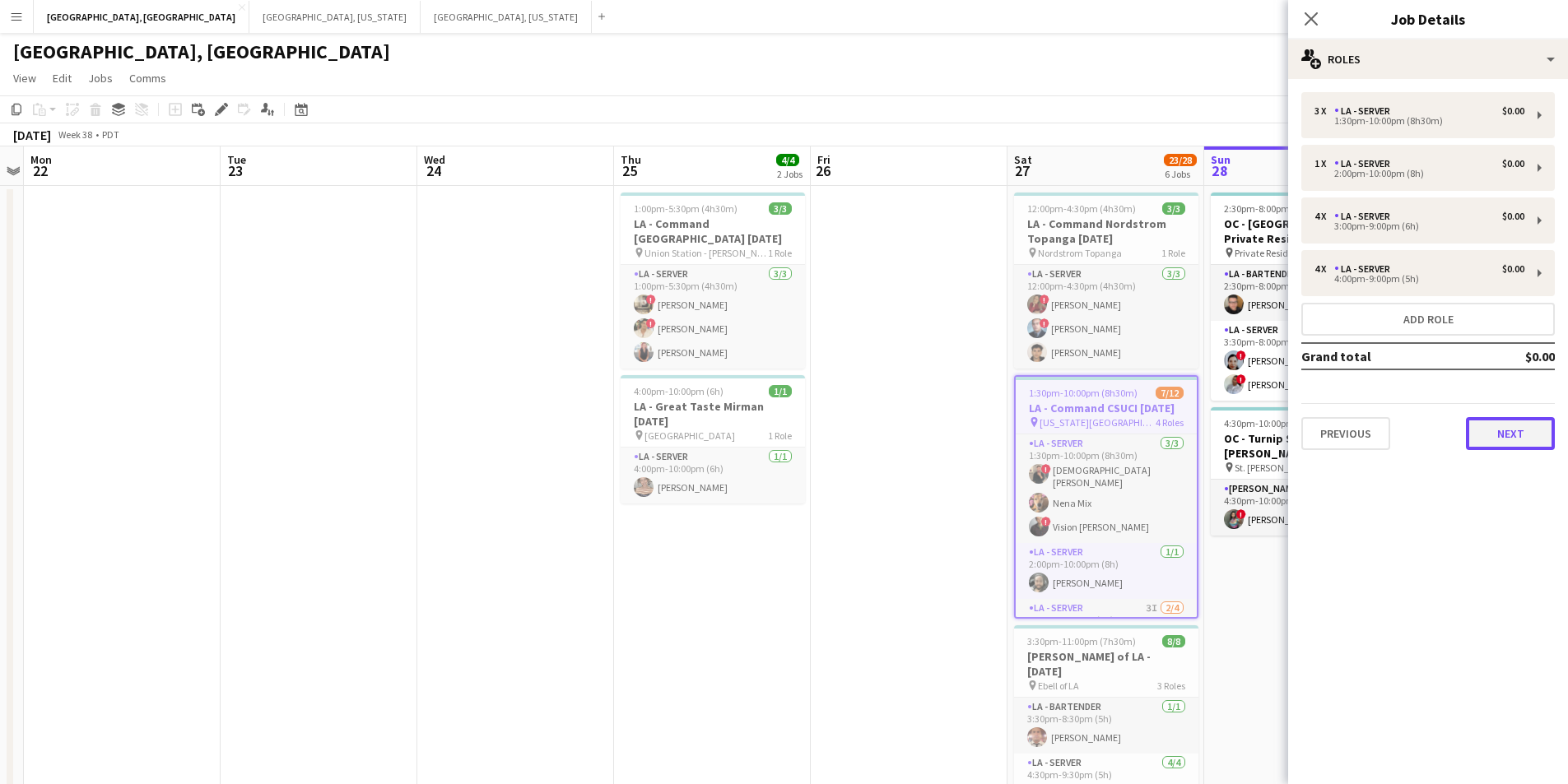
click at [1498, 449] on button "Next" at bounding box center [1510, 433] width 89 height 33
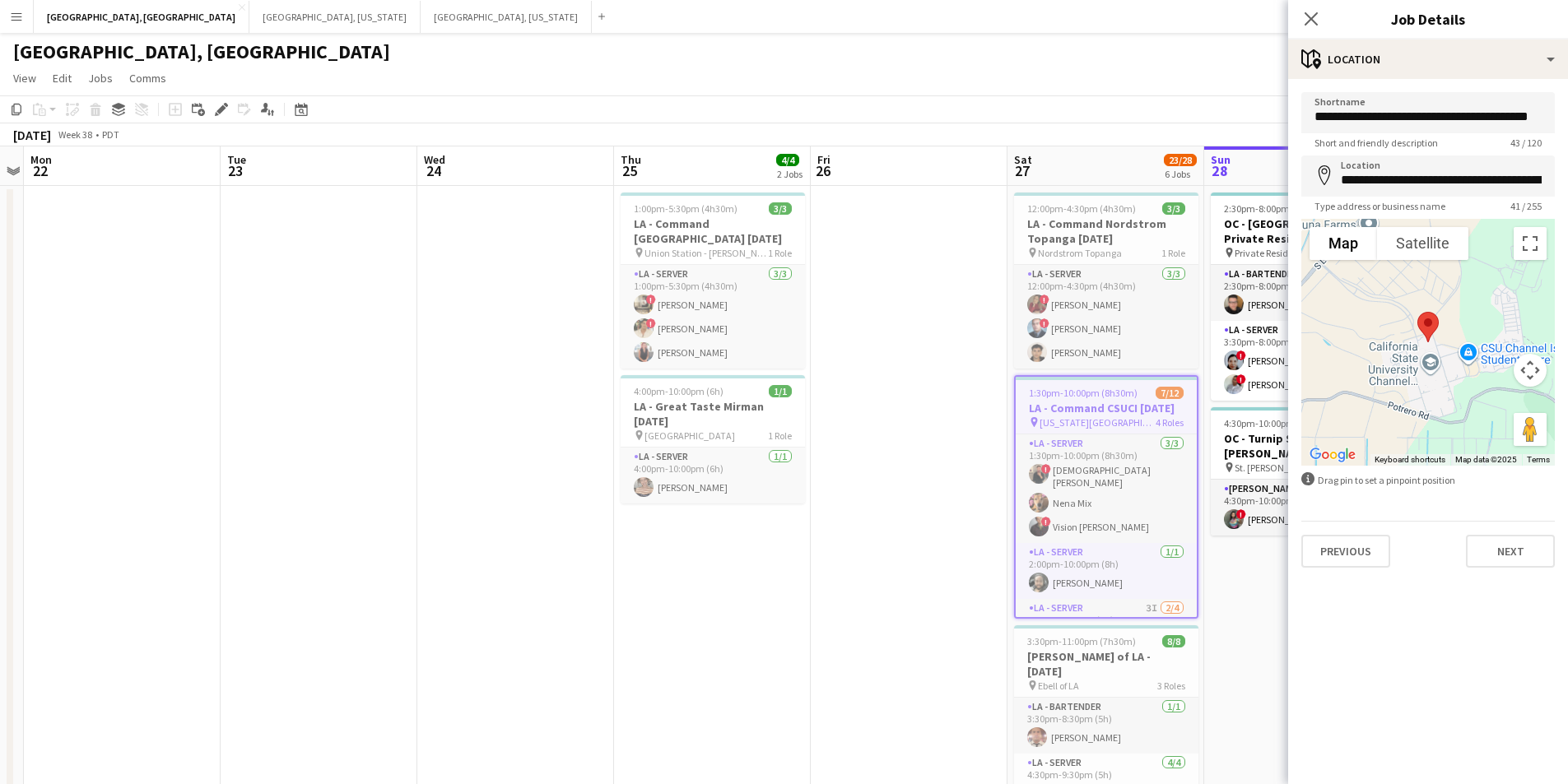
click at [1527, 530] on div "Previous Next" at bounding box center [1427, 544] width 253 height 47
click at [1528, 544] on button "Next" at bounding box center [1510, 552] width 89 height 33
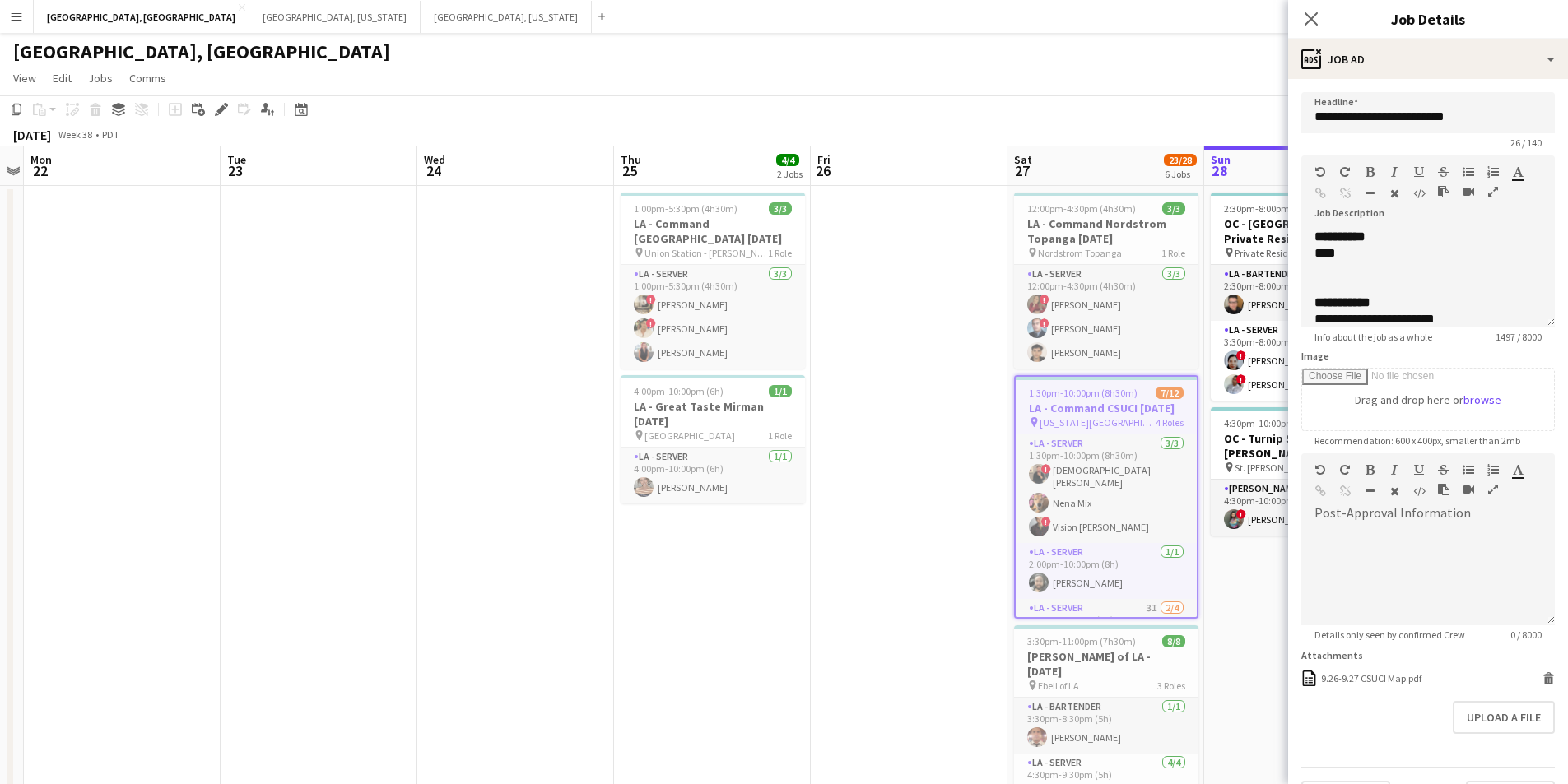
drag, startPoint x: 1317, startPoint y: 13, endPoint x: 1308, endPoint y: 16, distance: 9.5
click at [1317, 13] on icon "Close pop-in" at bounding box center [1312, 19] width 13 height 13
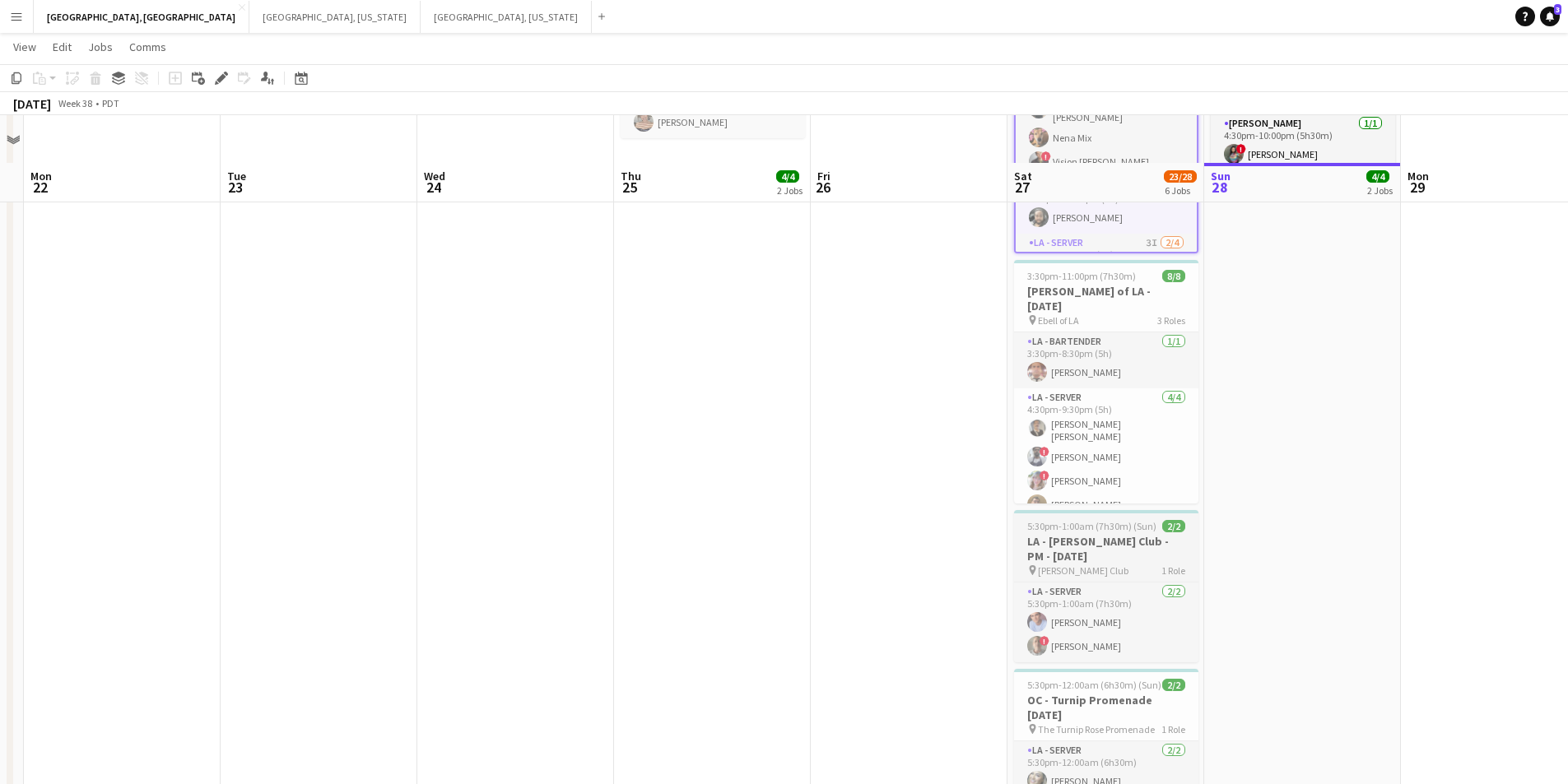
scroll to position [411, 0]
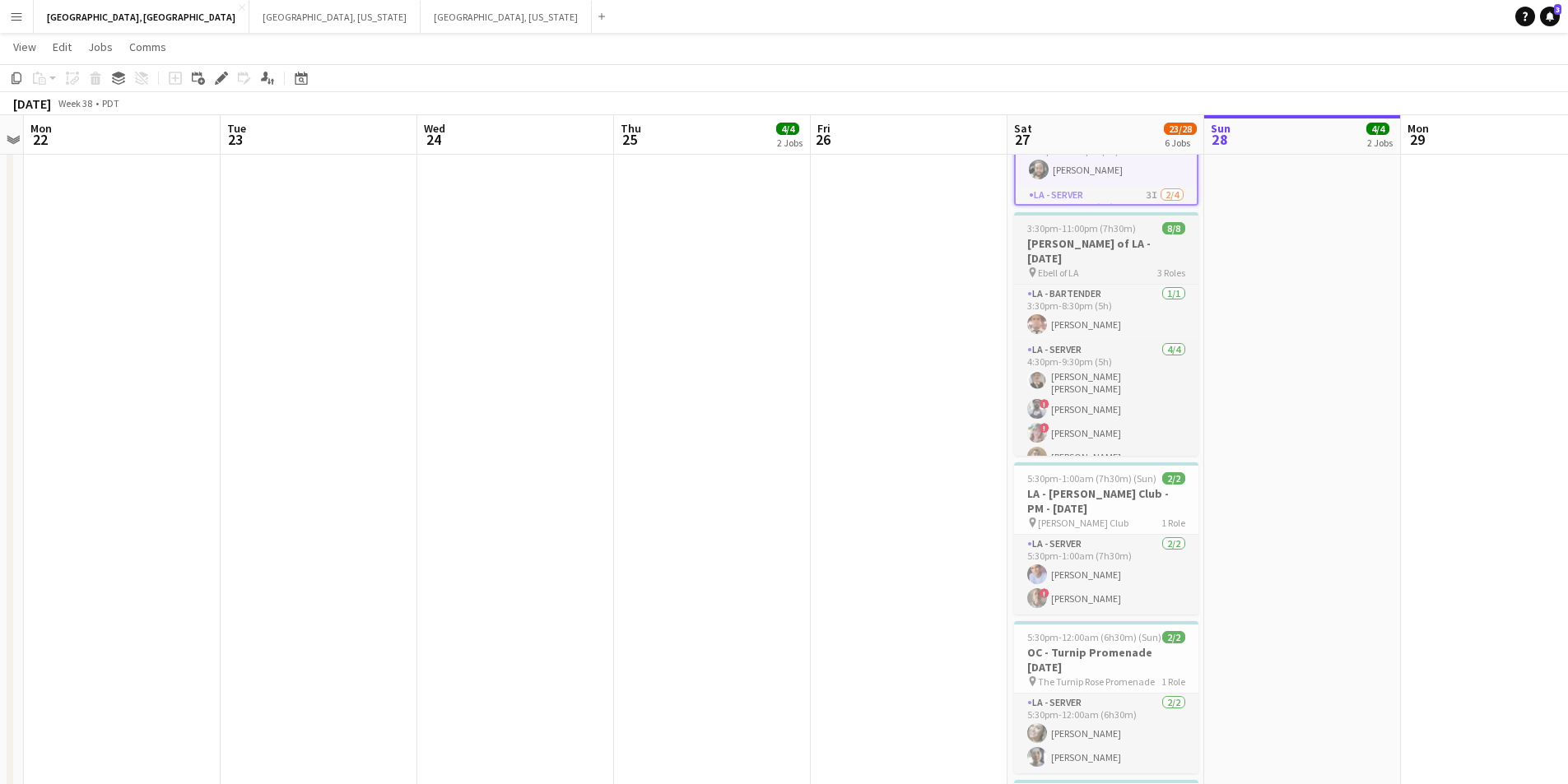
click at [1113, 266] on div "pin Ebell of LA 3 Roles" at bounding box center [1106, 273] width 184 height 13
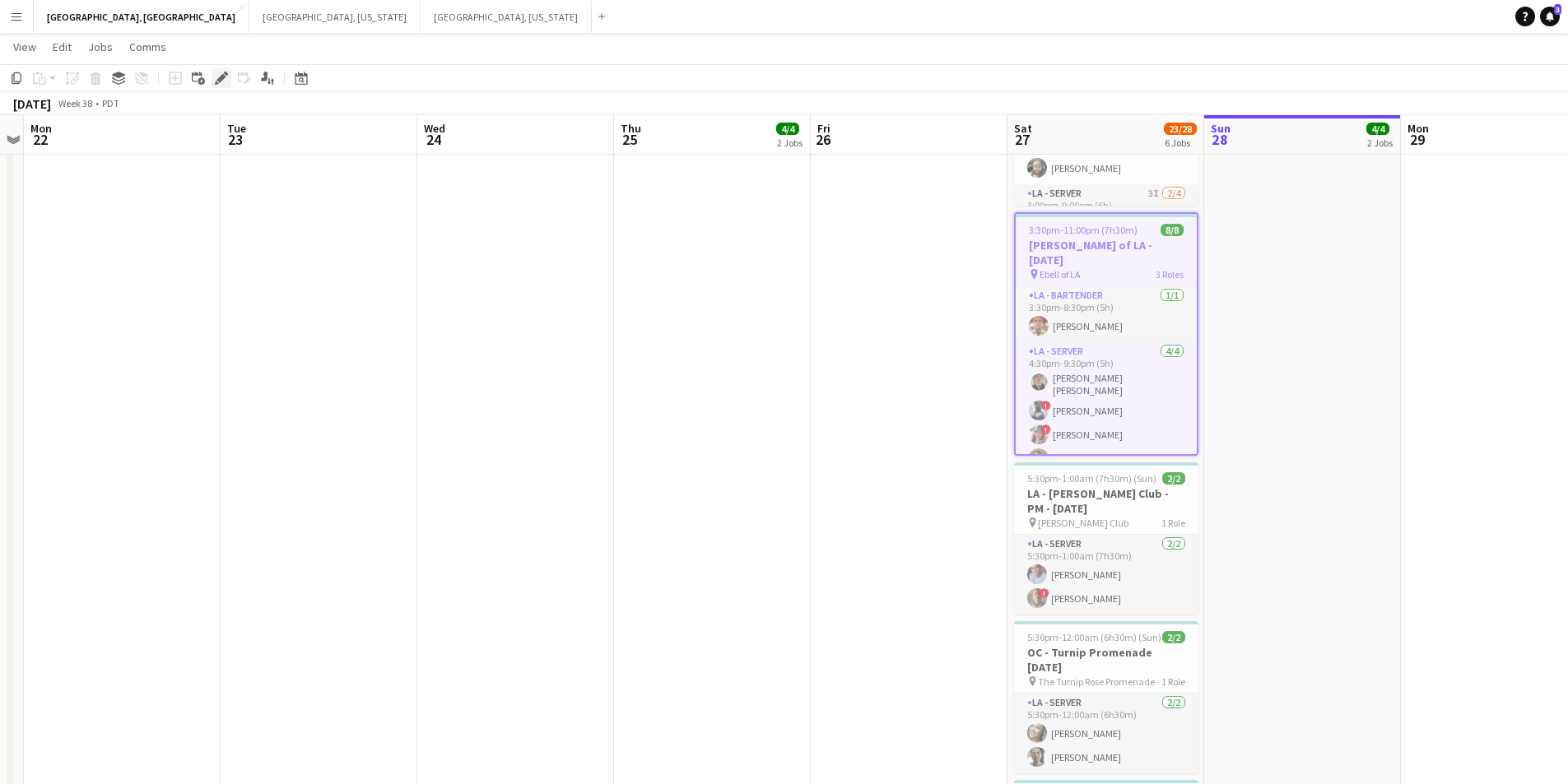
click at [227, 73] on icon at bounding box center [225, 73] width 4 height 4
type input "**********"
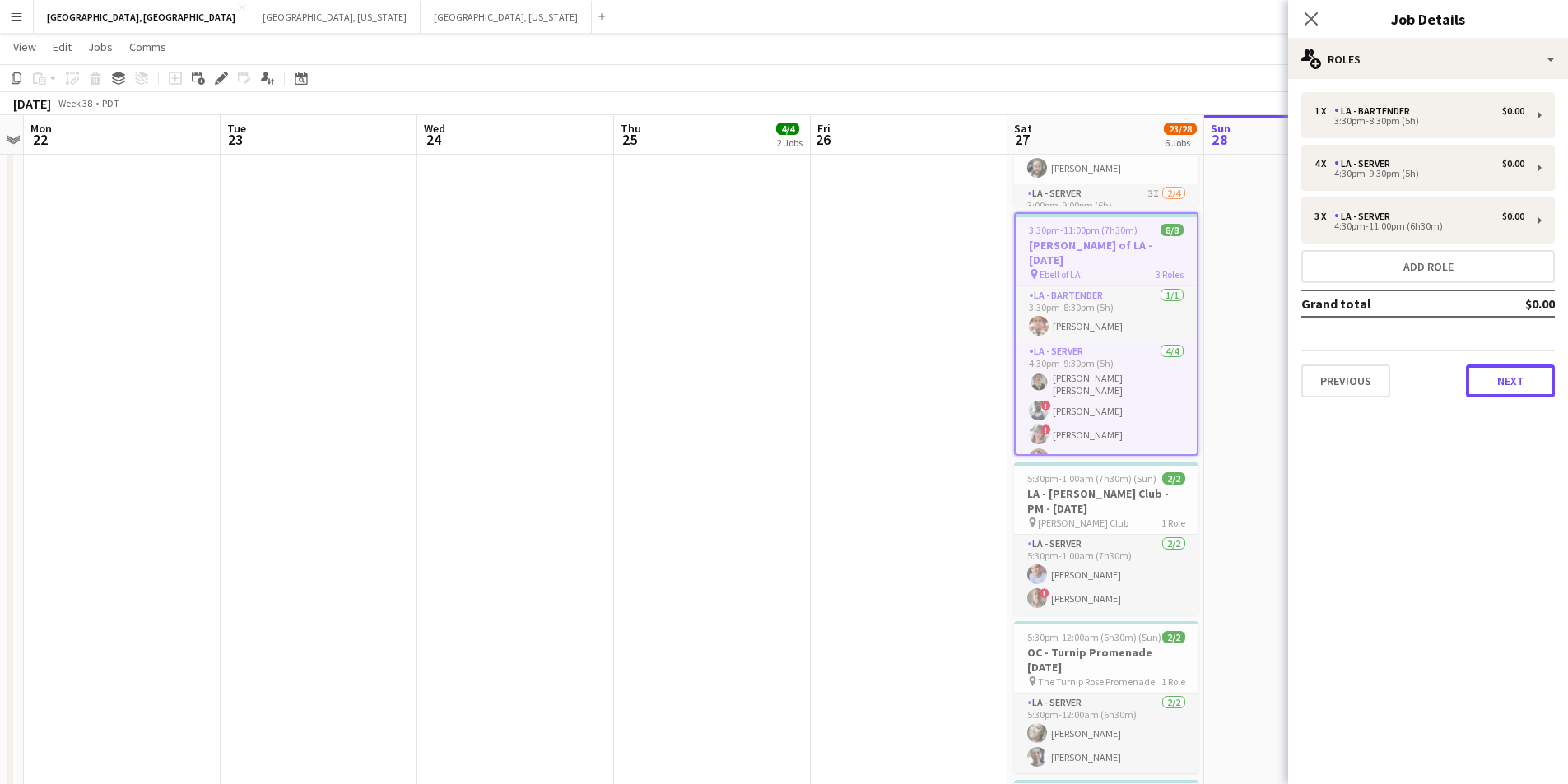
click at [1531, 381] on button "Next" at bounding box center [1510, 381] width 89 height 33
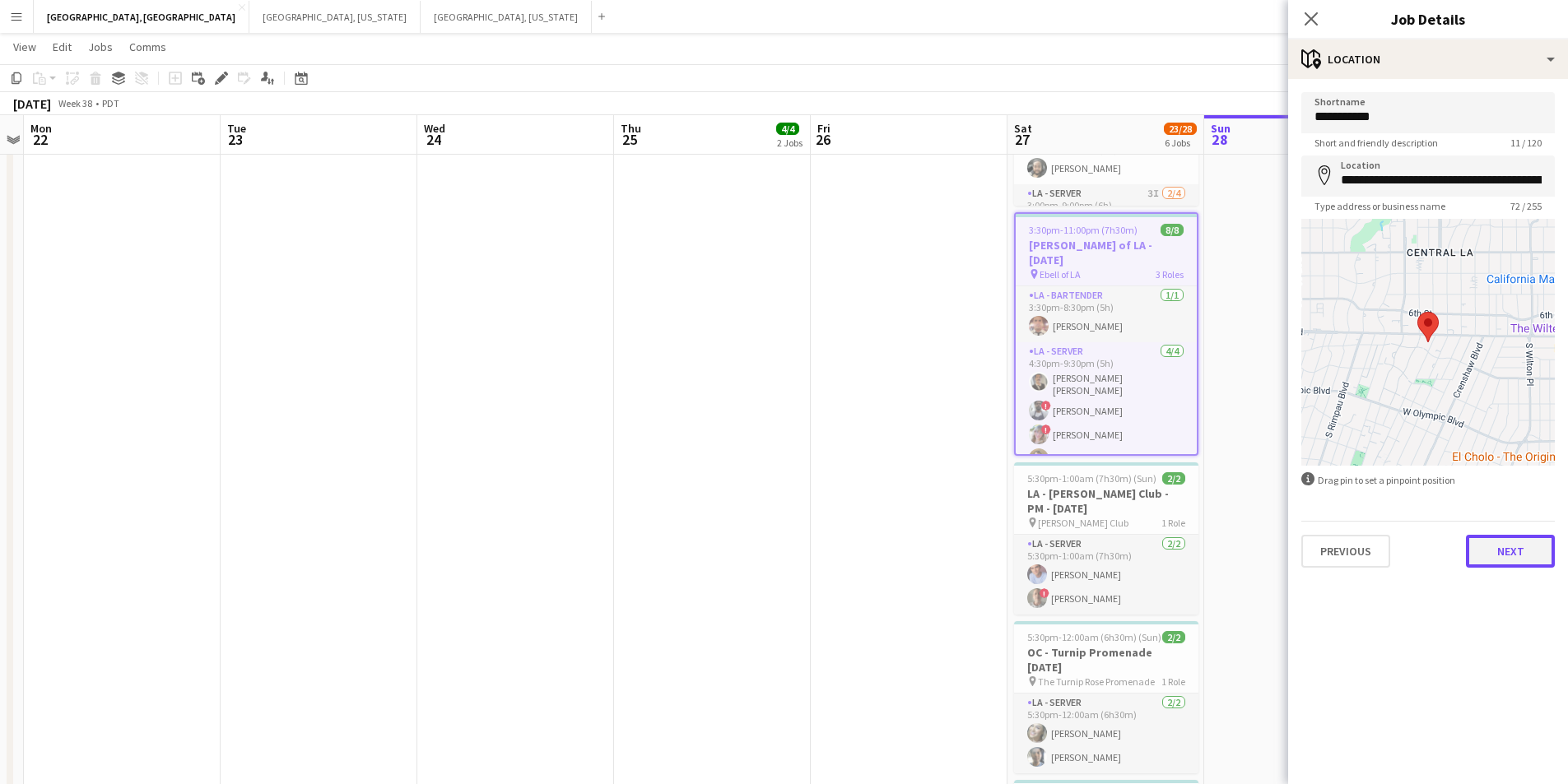
click at [1515, 562] on button "Next" at bounding box center [1510, 552] width 89 height 33
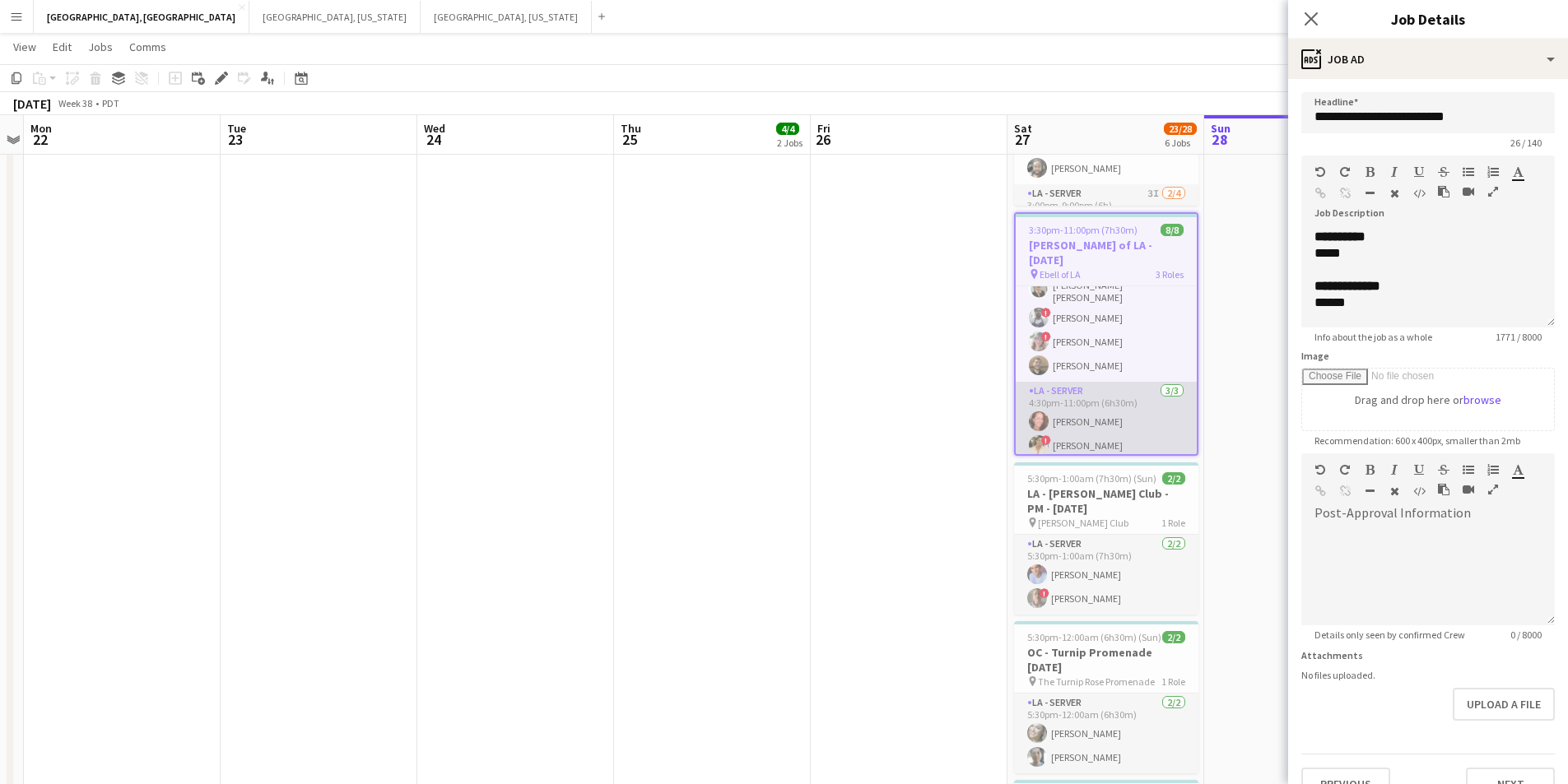
scroll to position [105, 0]
click at [1313, 16] on icon at bounding box center [1311, 18] width 15 height 15
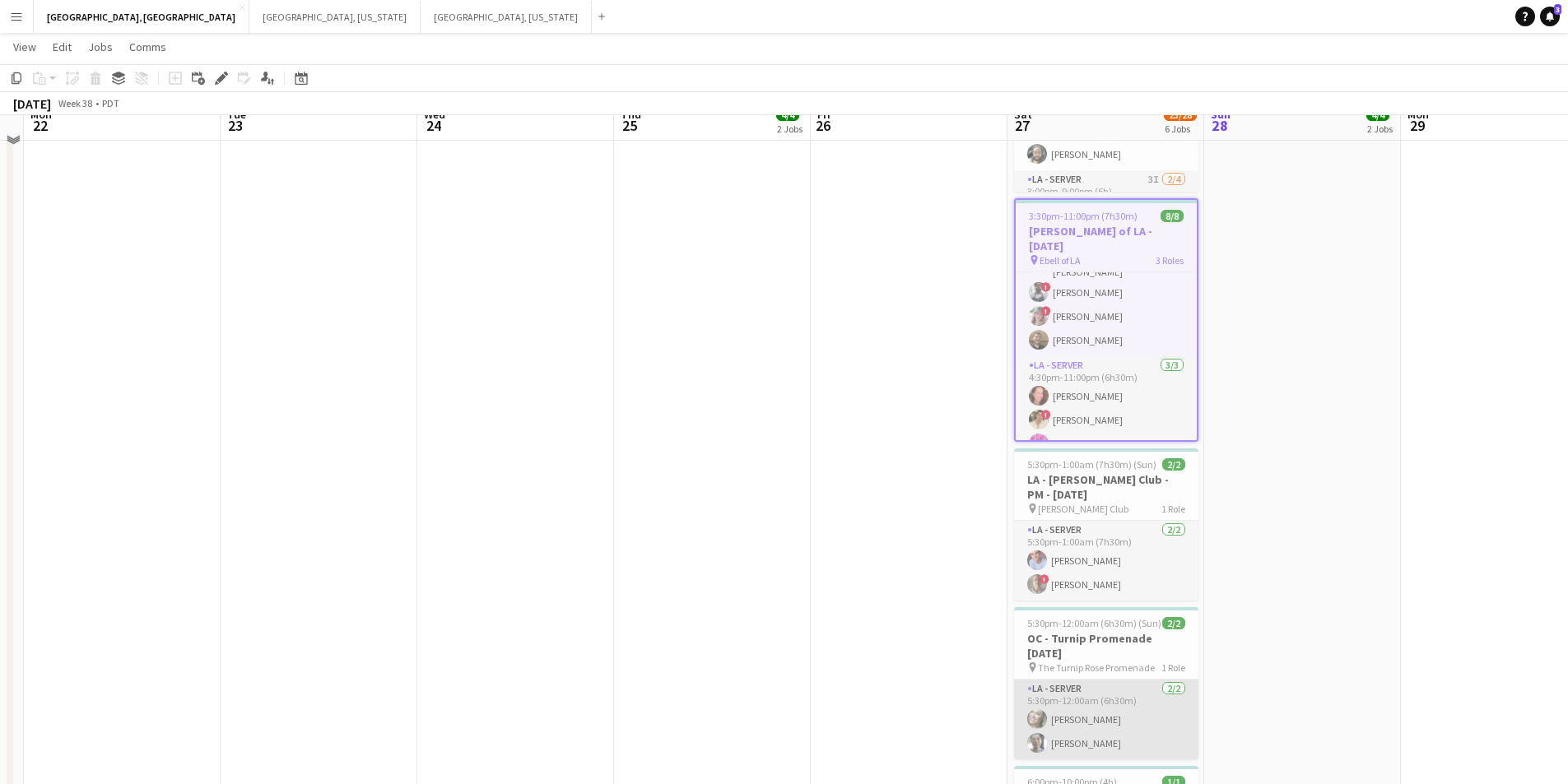
scroll to position [574, 0]
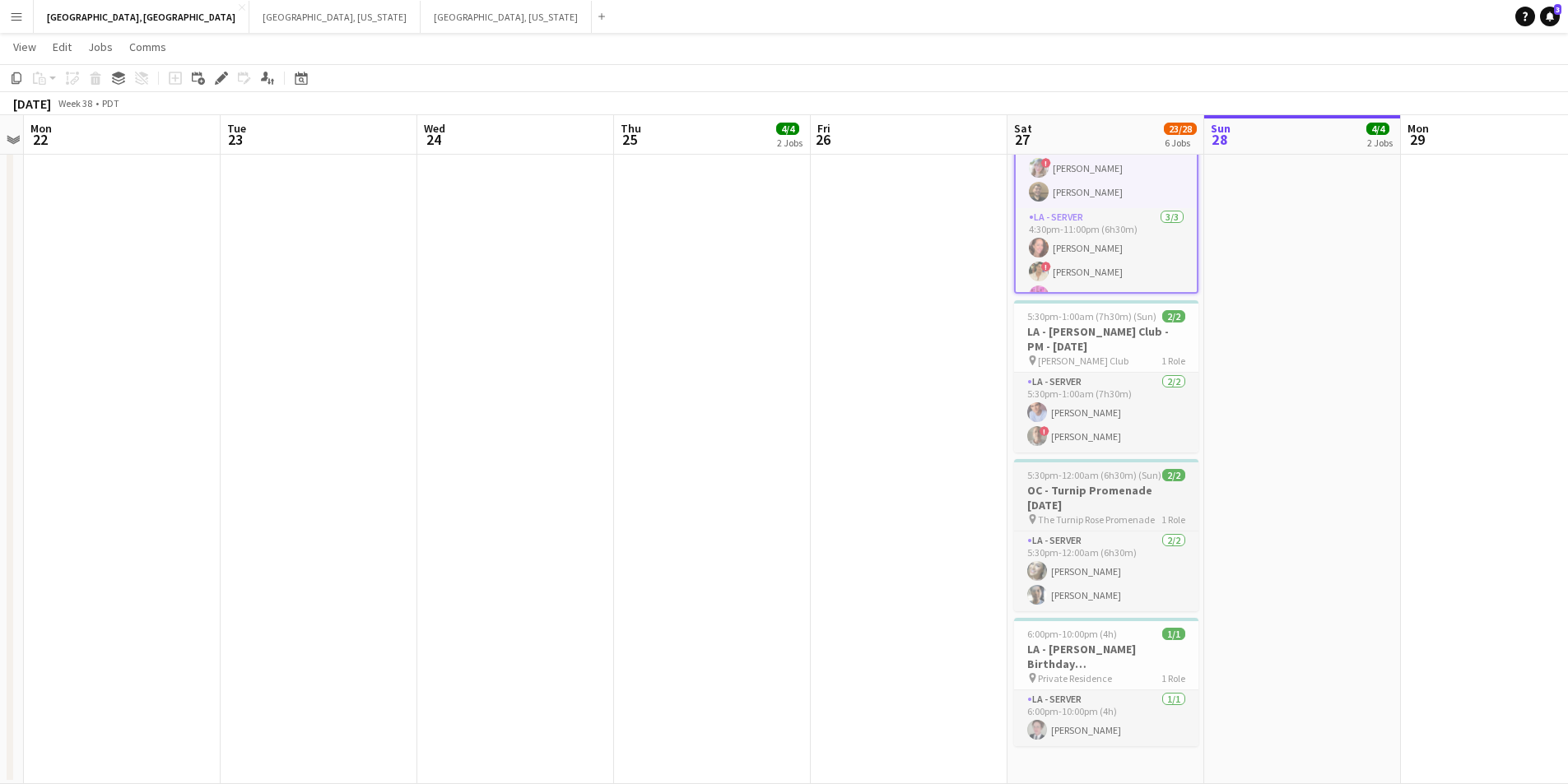
click at [1089, 513] on span "The Turnip Rose Promenade" at bounding box center [1096, 519] width 117 height 13
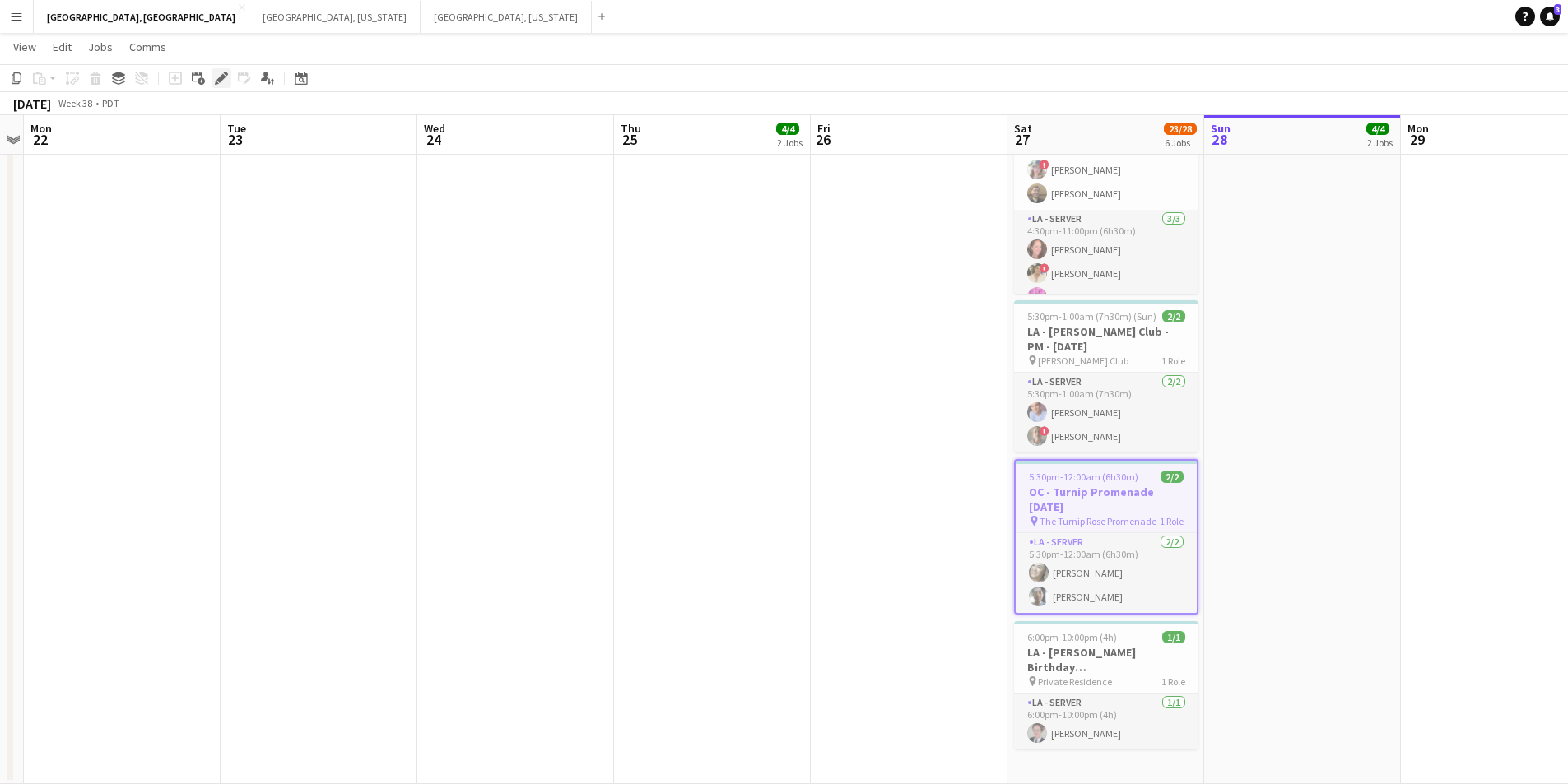
click at [219, 80] on icon at bounding box center [221, 78] width 9 height 9
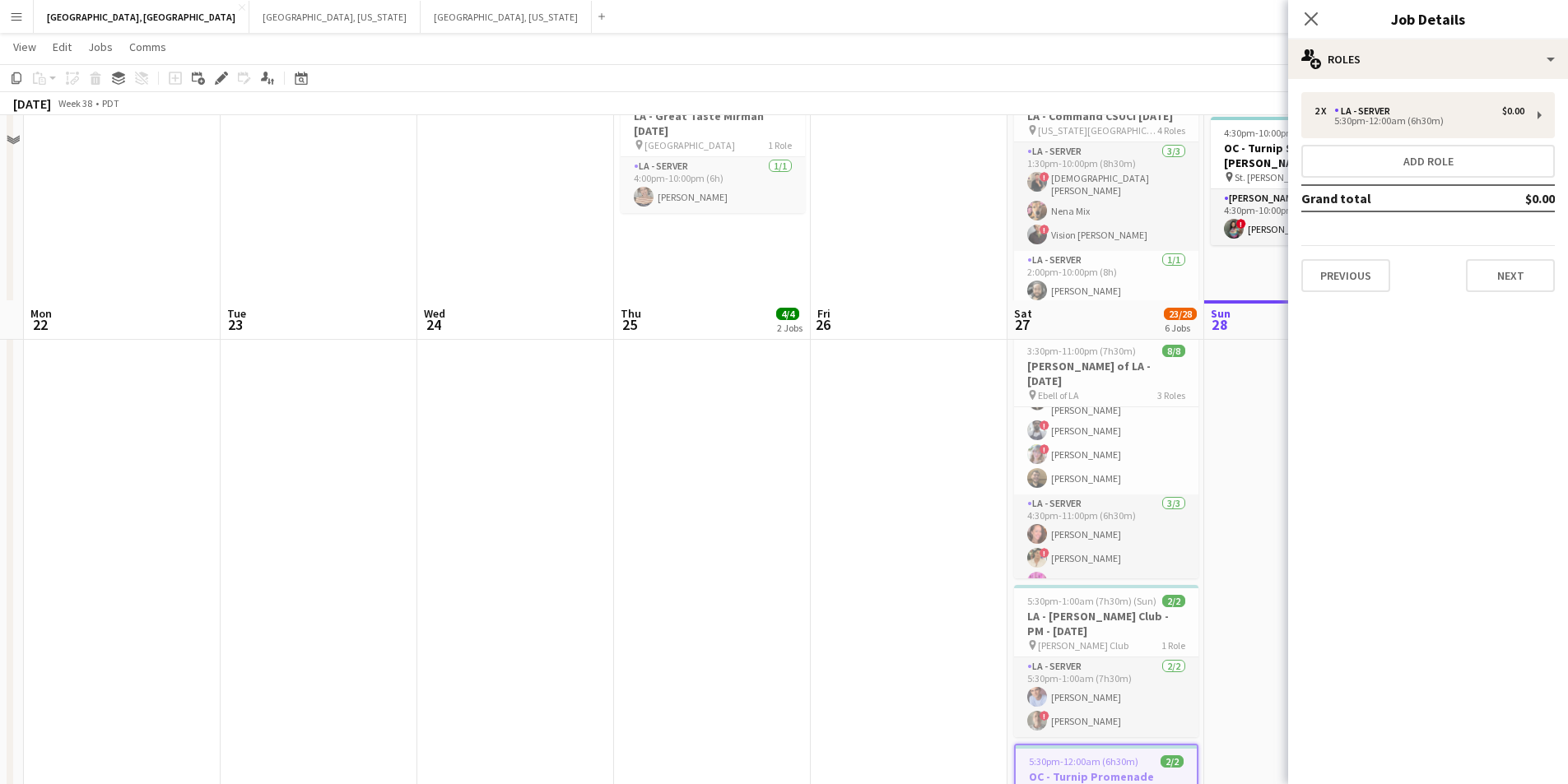
scroll to position [0, 0]
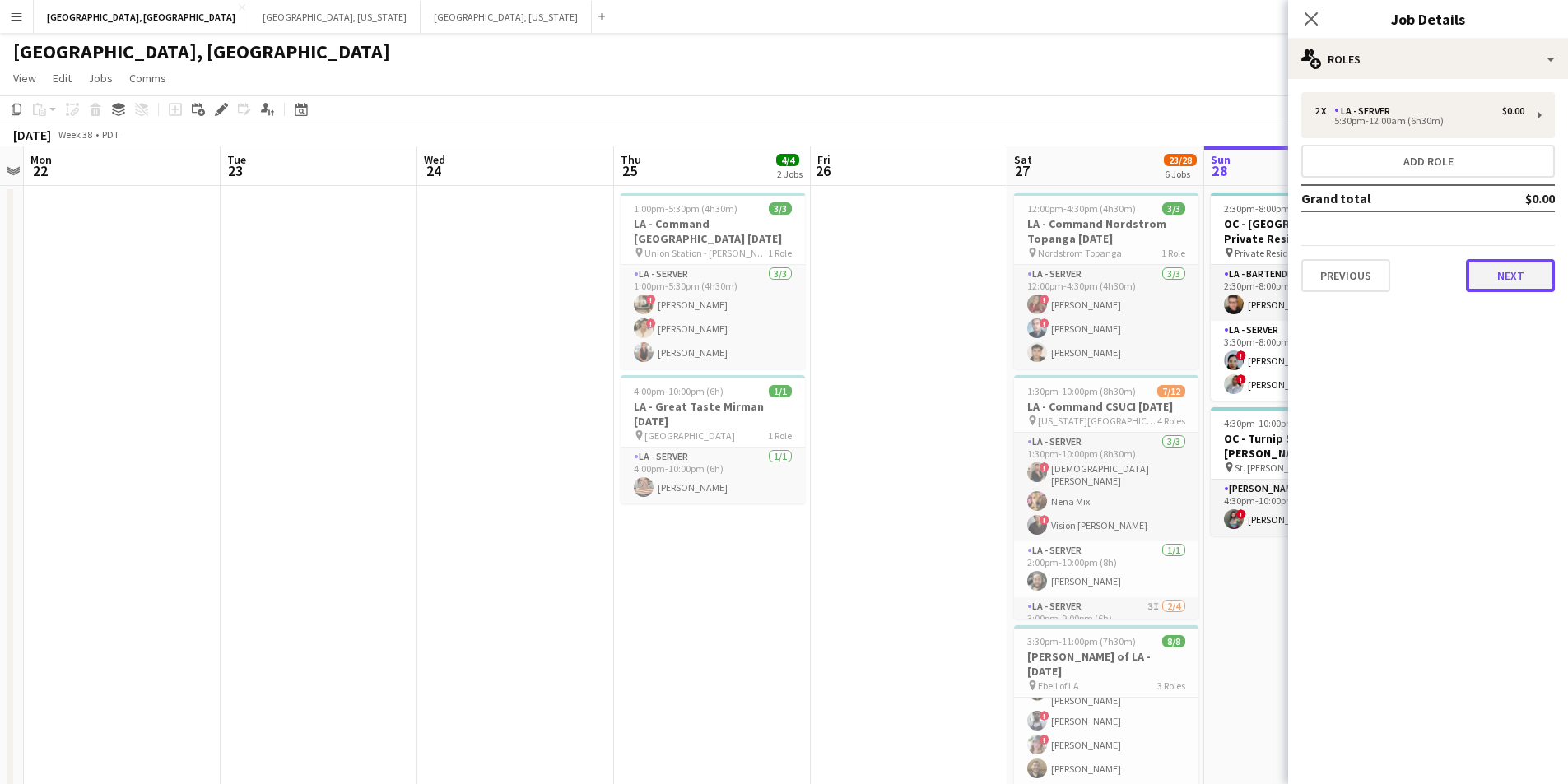
click at [1515, 273] on button "Next" at bounding box center [1510, 275] width 89 height 33
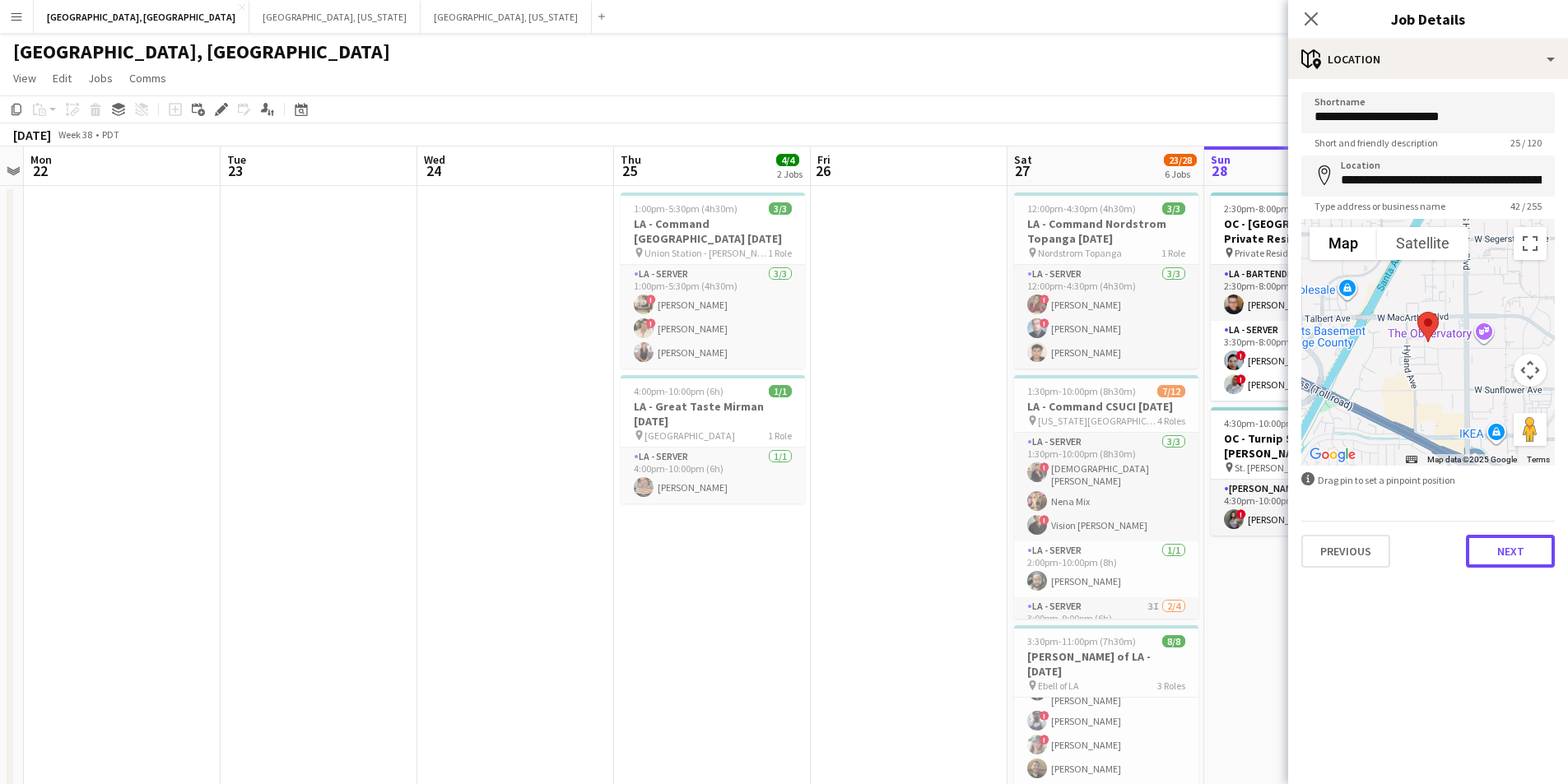
click at [1522, 555] on button "Next" at bounding box center [1510, 552] width 89 height 33
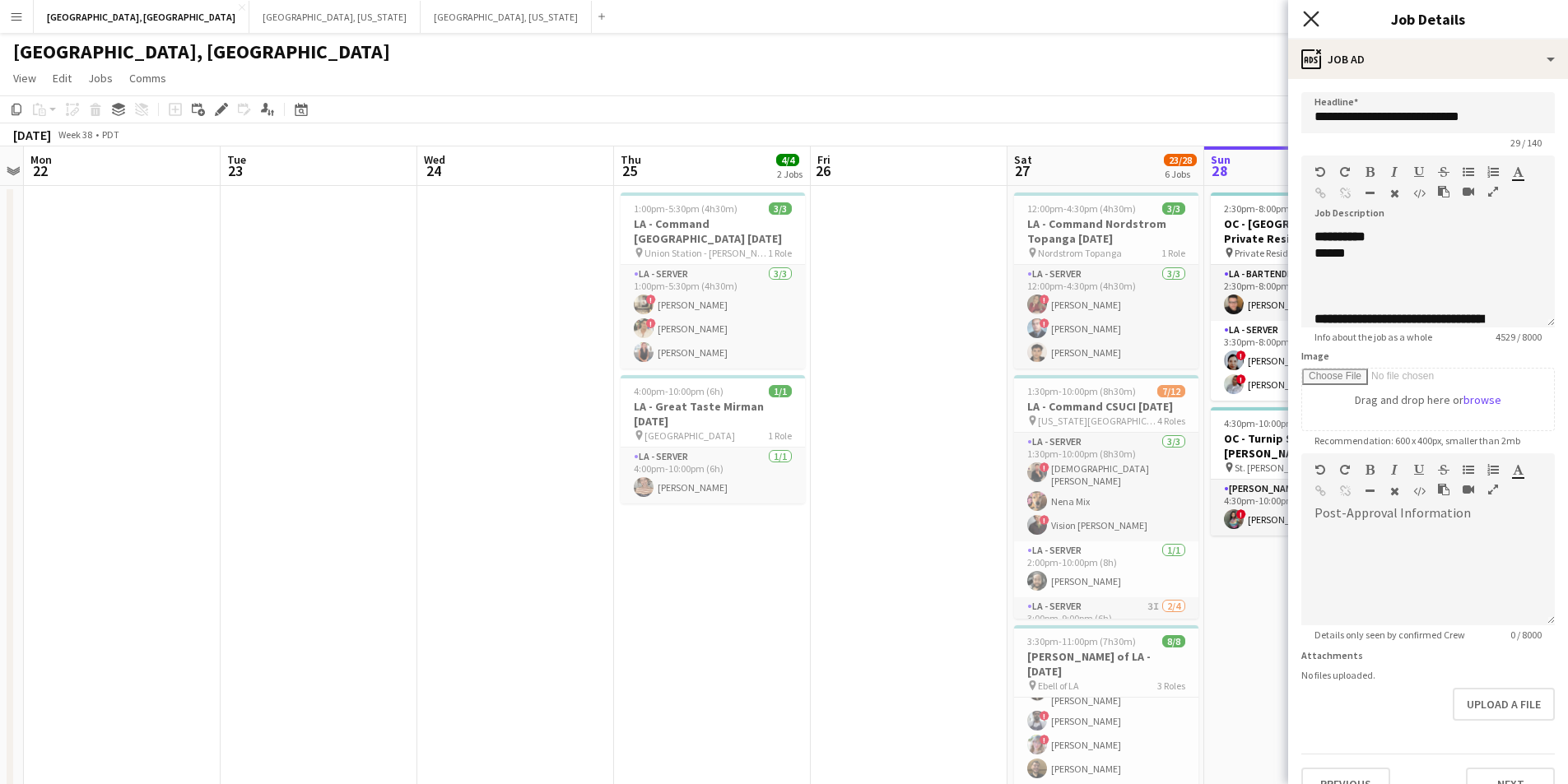
click at [1307, 19] on icon "Close pop-in" at bounding box center [1311, 18] width 15 height 15
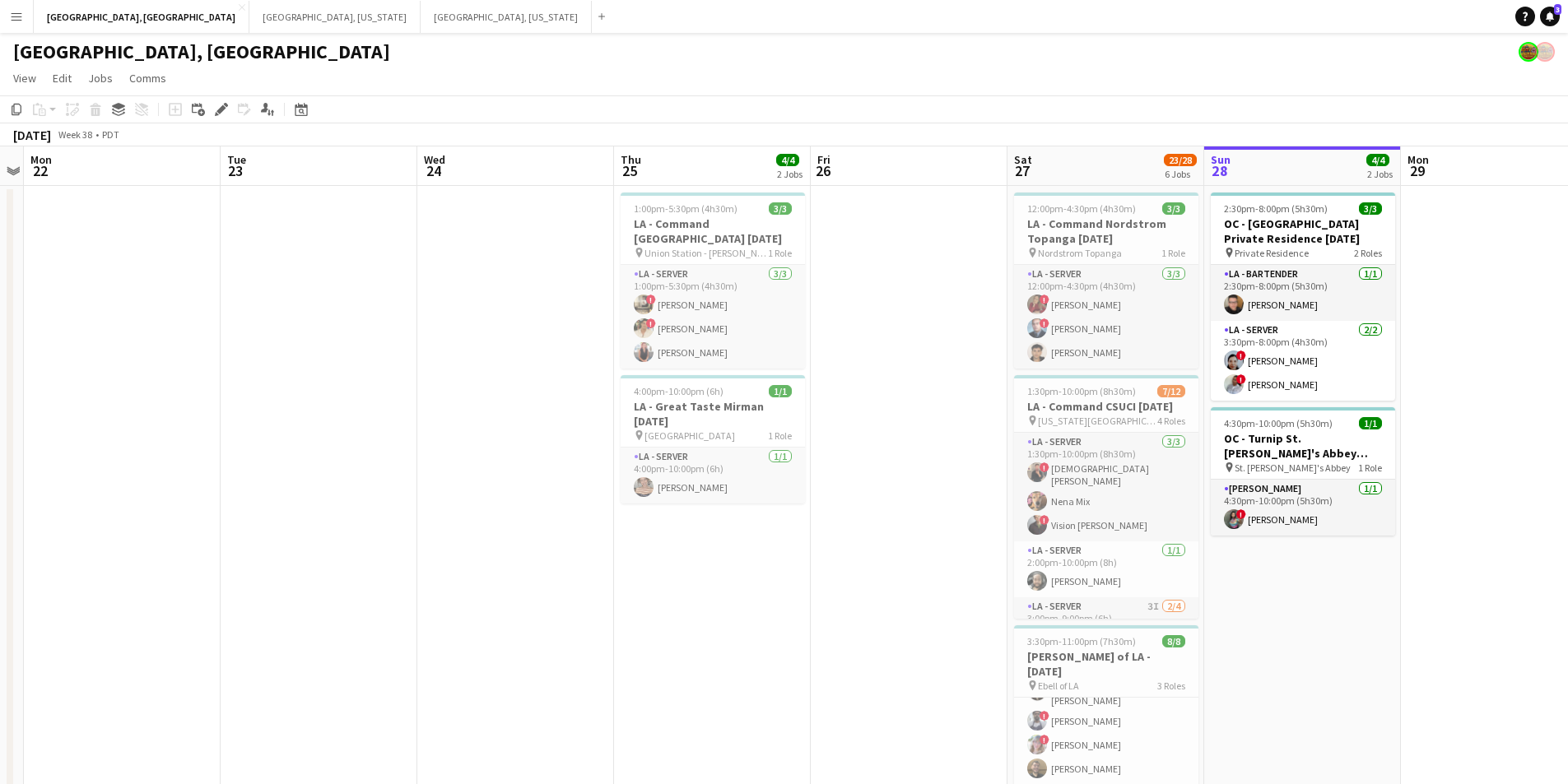
click at [10, 18] on app-icon "Menu" at bounding box center [16, 16] width 13 height 13
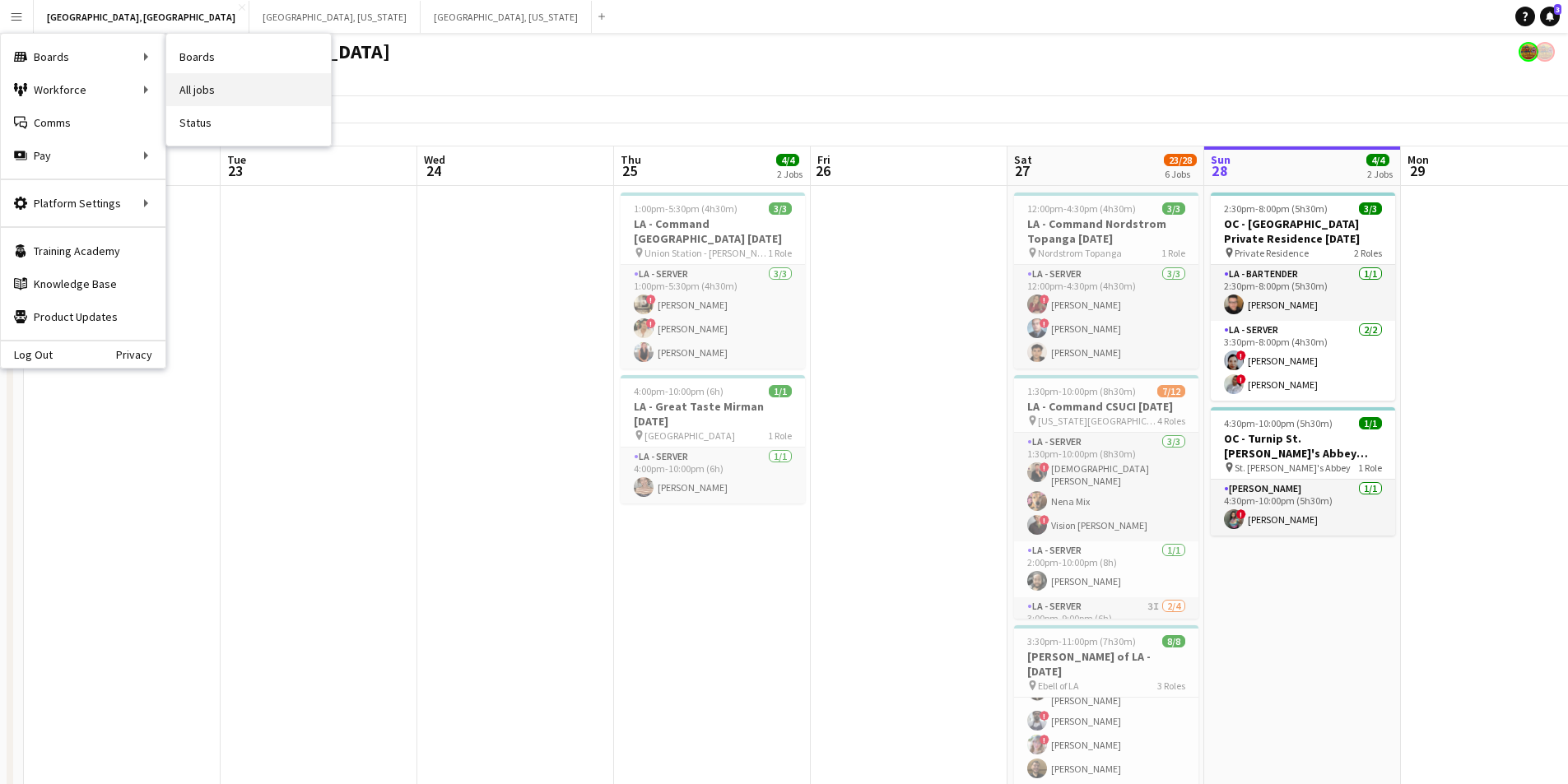
click at [230, 91] on link "All jobs" at bounding box center [248, 90] width 165 height 33
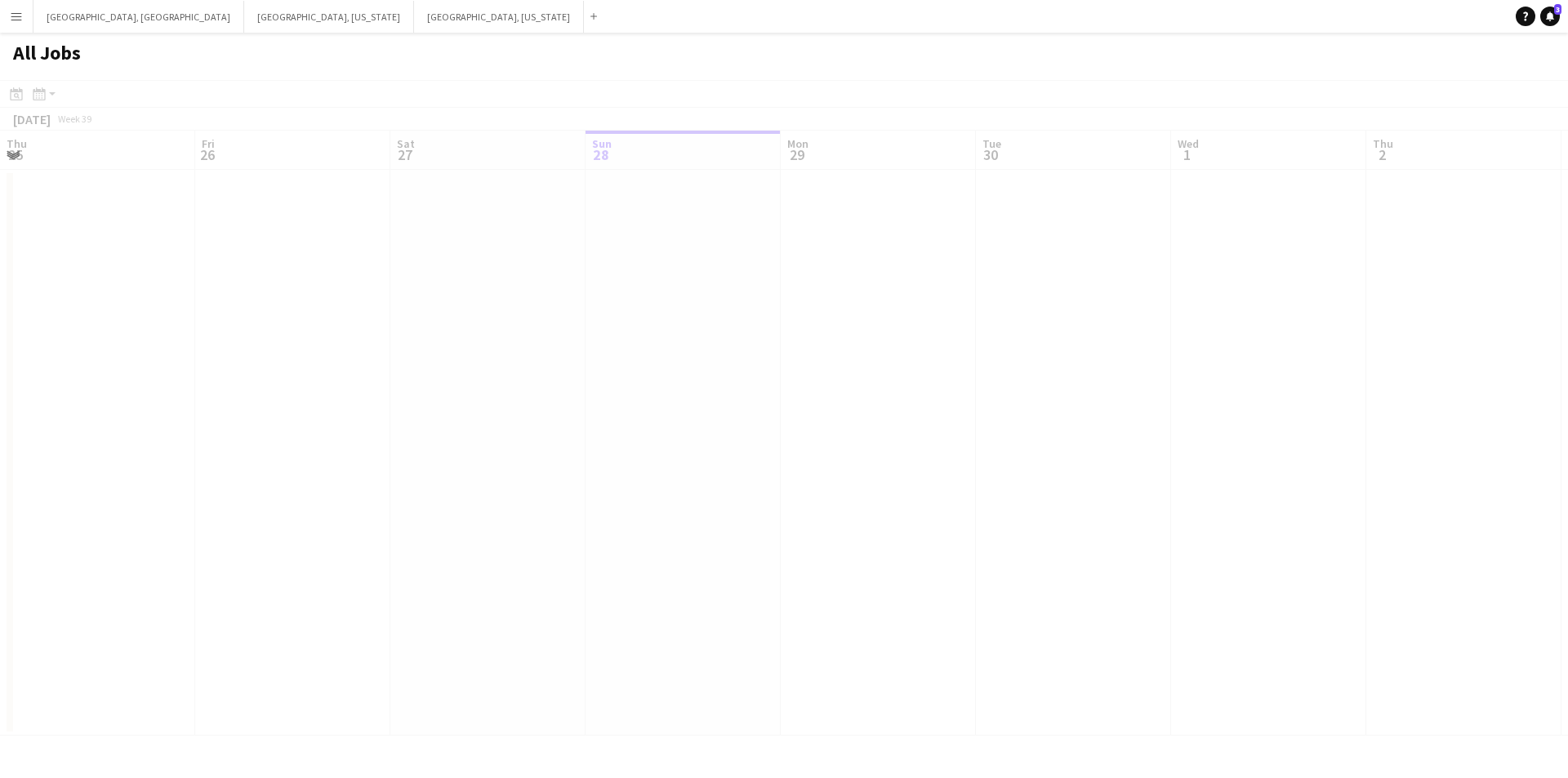
scroll to position [0, 391]
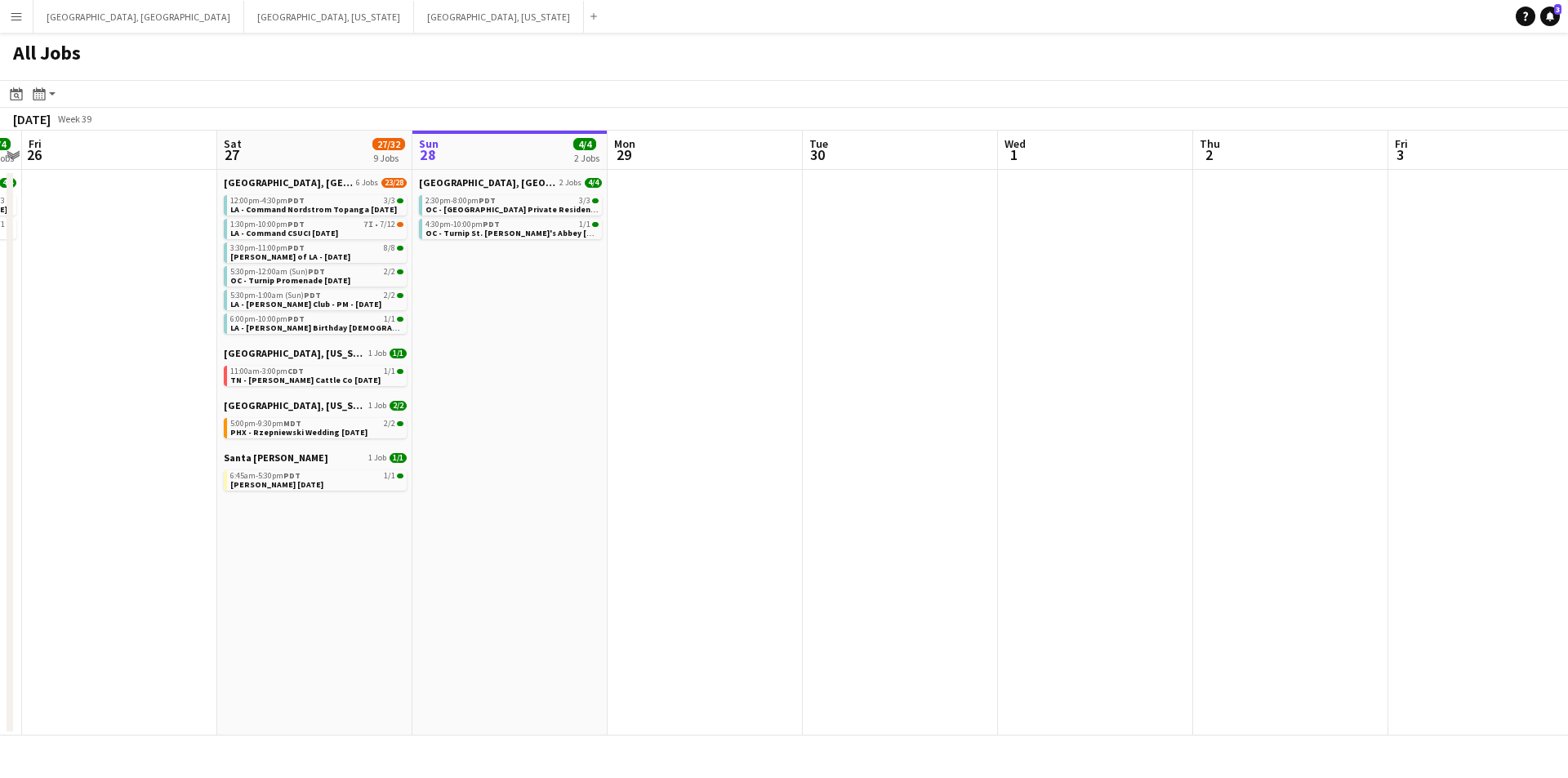
drag, startPoint x: 363, startPoint y: 502, endPoint x: 592, endPoint y: 489, distance: 229.4
click at [588, 486] on app-calendar-viewport "Wed 24 Thu 25 4/4 2 Jobs Fri 26 Sat 27 27/32 9 Jobs Sun 28 4/4 2 Jobs Mon 29 Tu…" at bounding box center [784, 433] width 1568 height 605
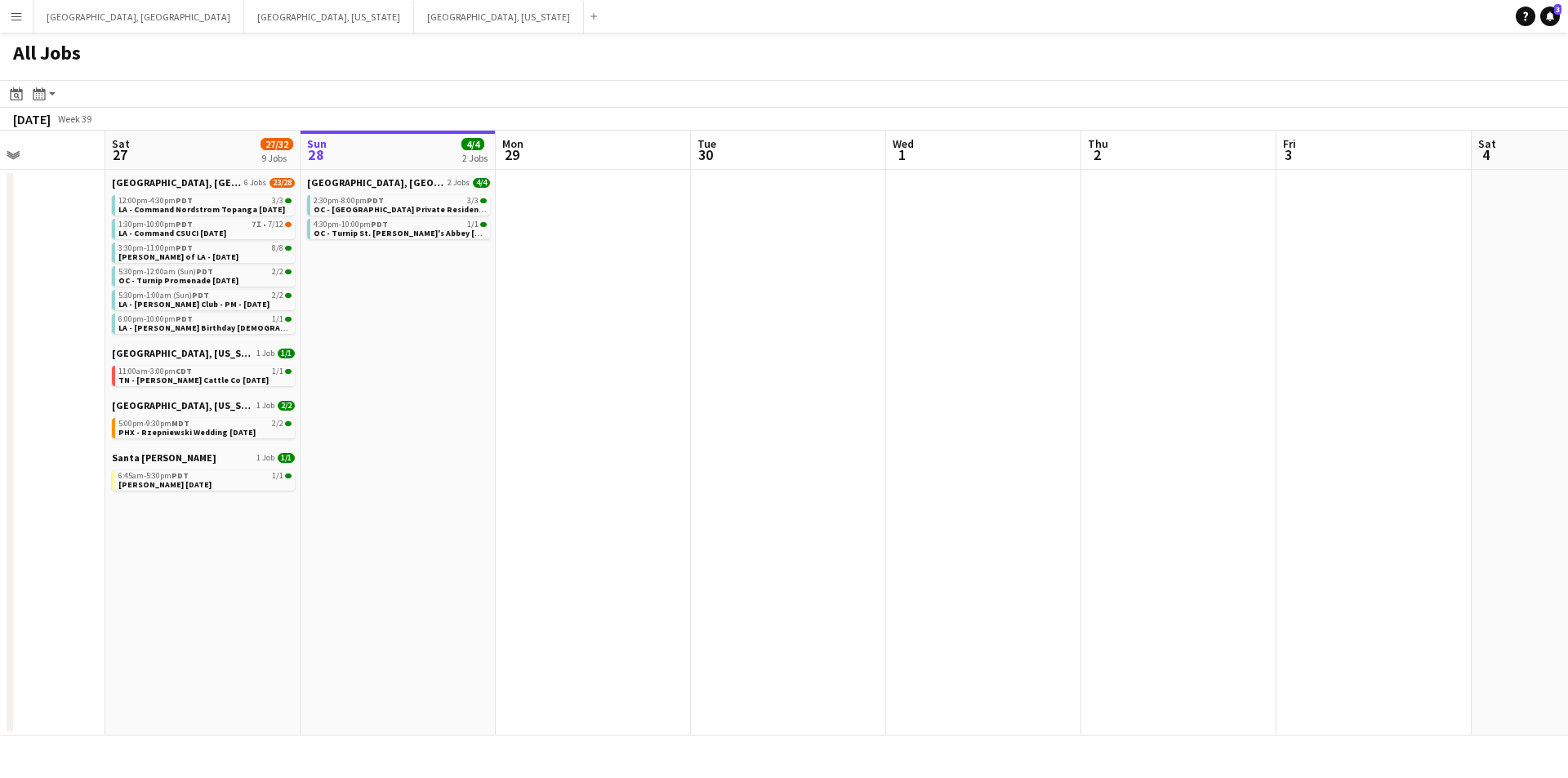
scroll to position [0, 368]
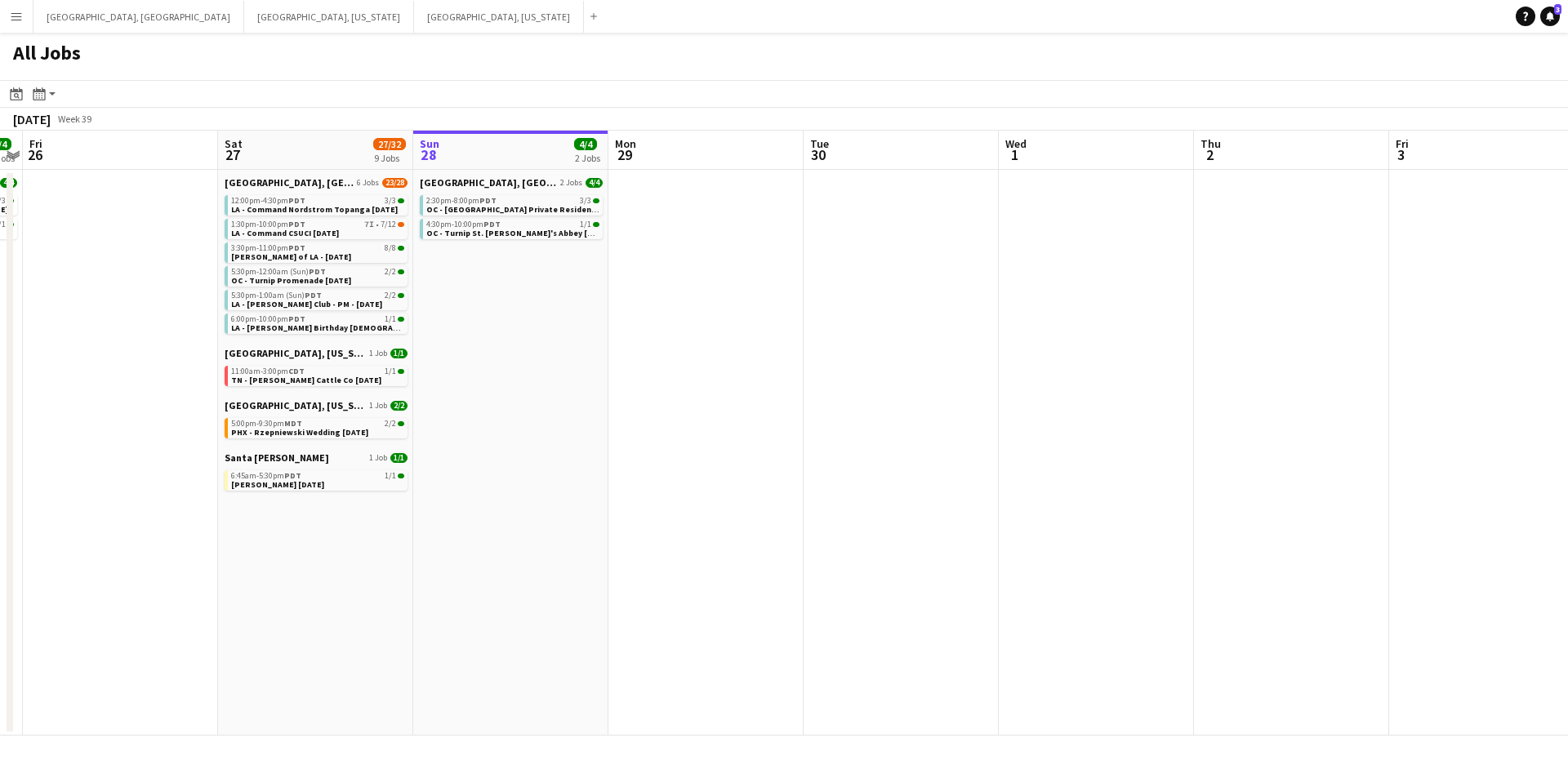
drag, startPoint x: 477, startPoint y: 500, endPoint x: 660, endPoint y: 489, distance: 183.3
click at [660, 489] on app-calendar-viewport "Wed 24 Thu 25 4/4 2 Jobs Fri 26 Sat 27 27/32 9 Jobs Sun 28 4/4 2 Jobs Mon 29 Tu…" at bounding box center [784, 433] width 1568 height 605
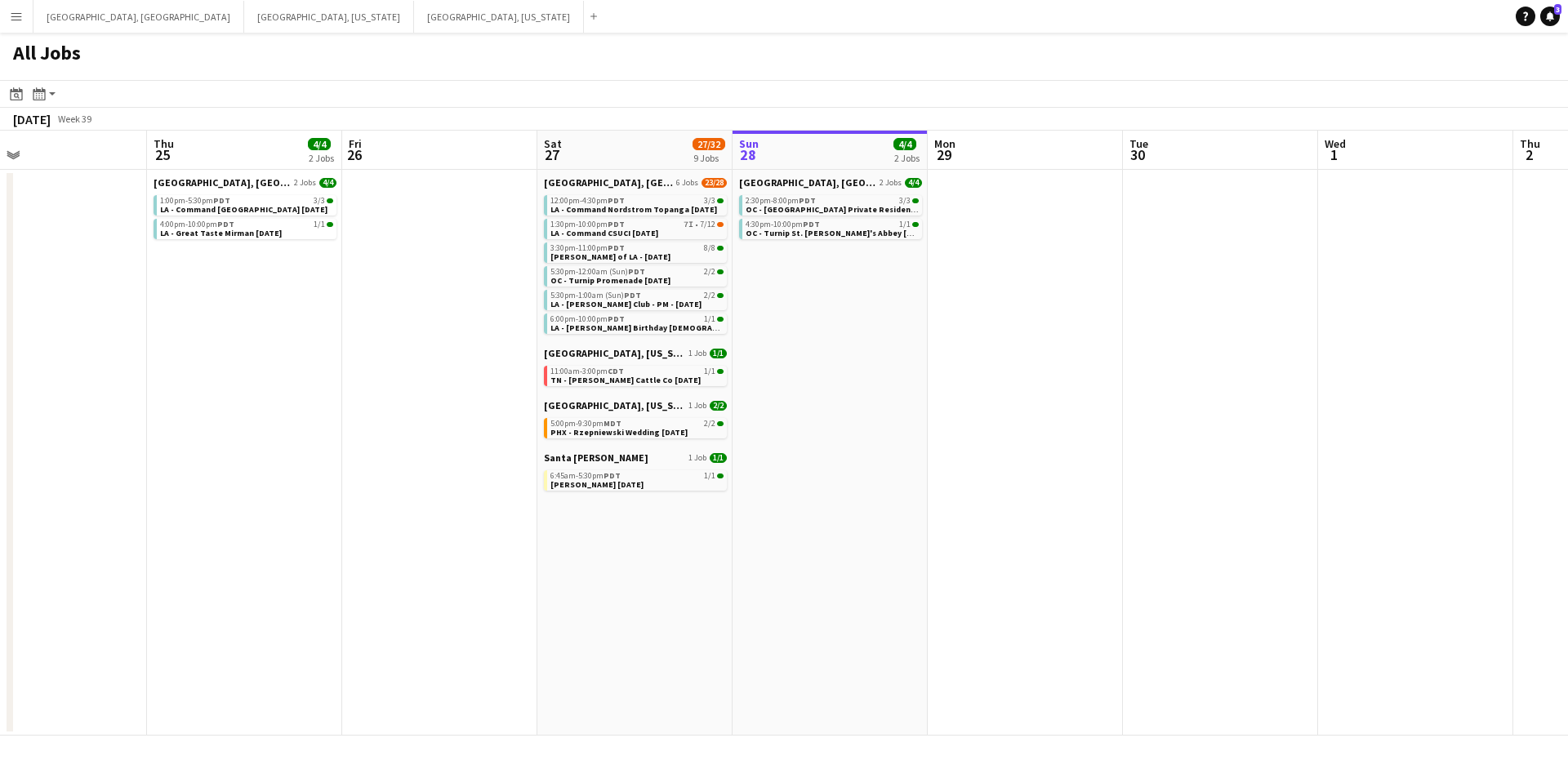
drag, startPoint x: 255, startPoint y: 347, endPoint x: 380, endPoint y: 346, distance: 125.0
click at [380, 346] on app-calendar-viewport "Mon 22 1/1 1 Job Tue 23 3/3 2 Jobs Wed 24 Thu 25 4/4 2 Jobs Fri 26 Sat 27 27/32…" at bounding box center [784, 433] width 1568 height 605
